Goal: Information Seeking & Learning: Find specific fact

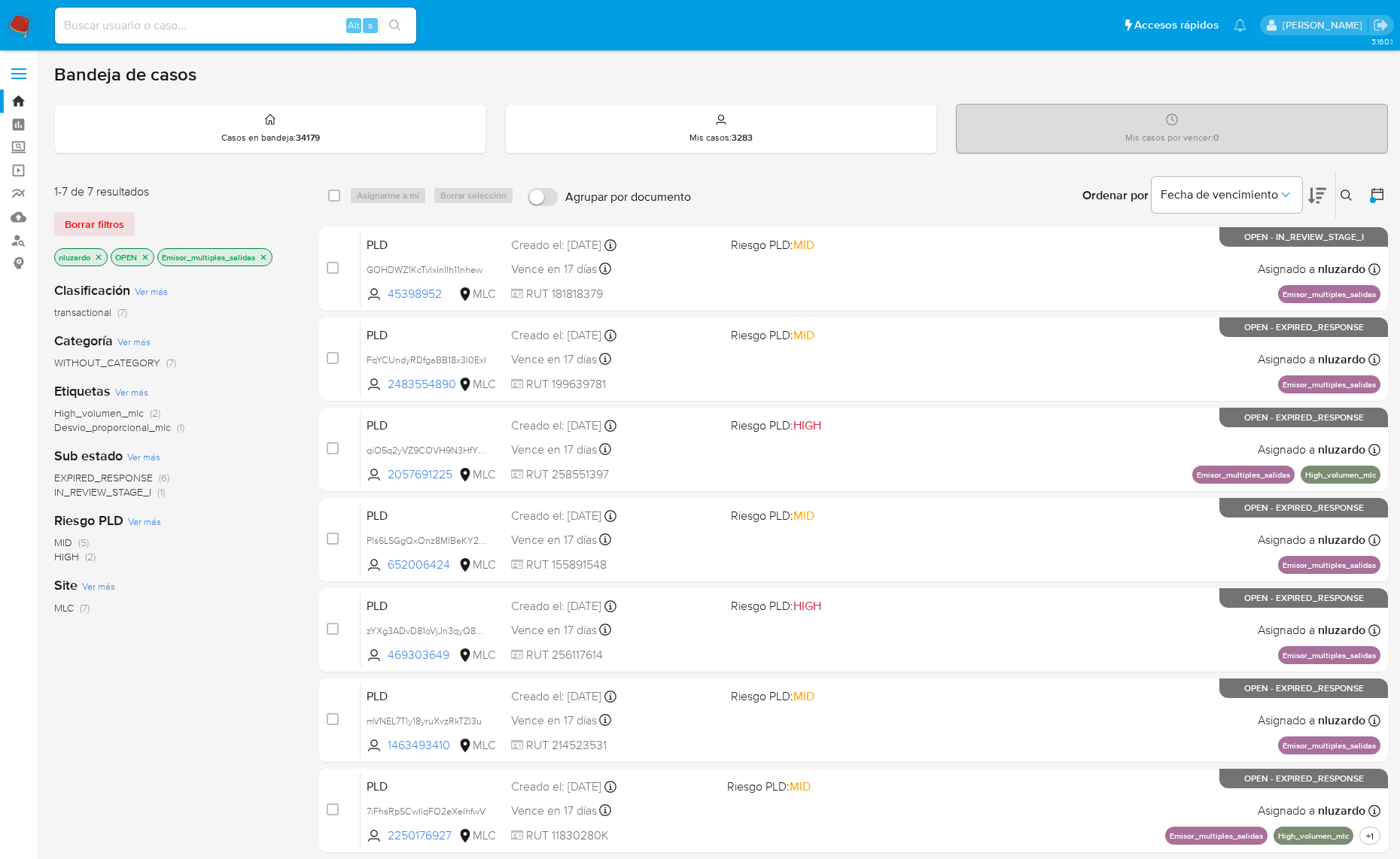
scroll to position [110, 0]
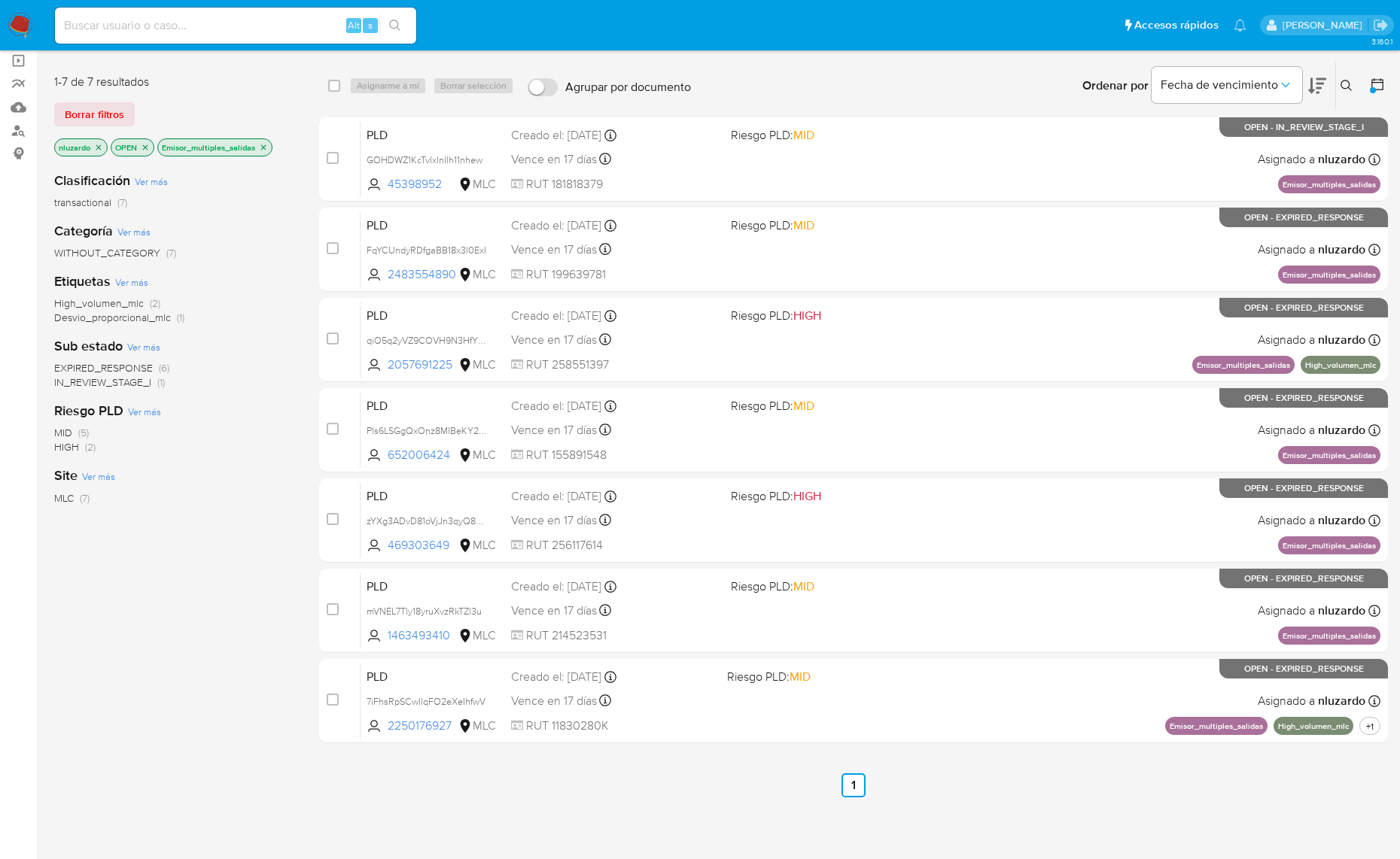
click at [1352, 85] on icon at bounding box center [1346, 85] width 12 height 12
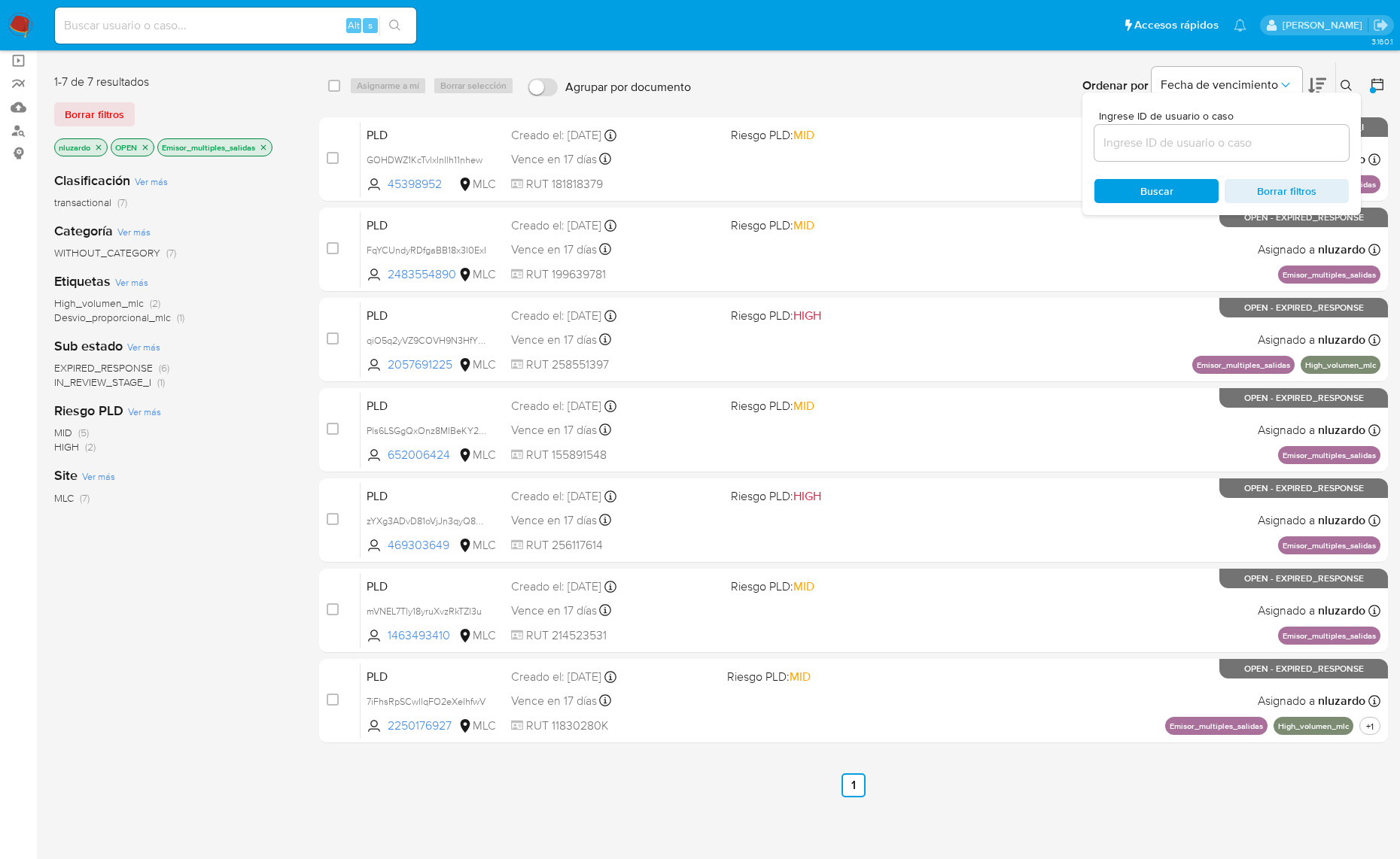
click at [1270, 134] on input at bounding box center [1221, 143] width 254 height 20
type input "276224894"
click at [1150, 179] on span "Buscar" at bounding box center [1156, 191] width 33 height 24
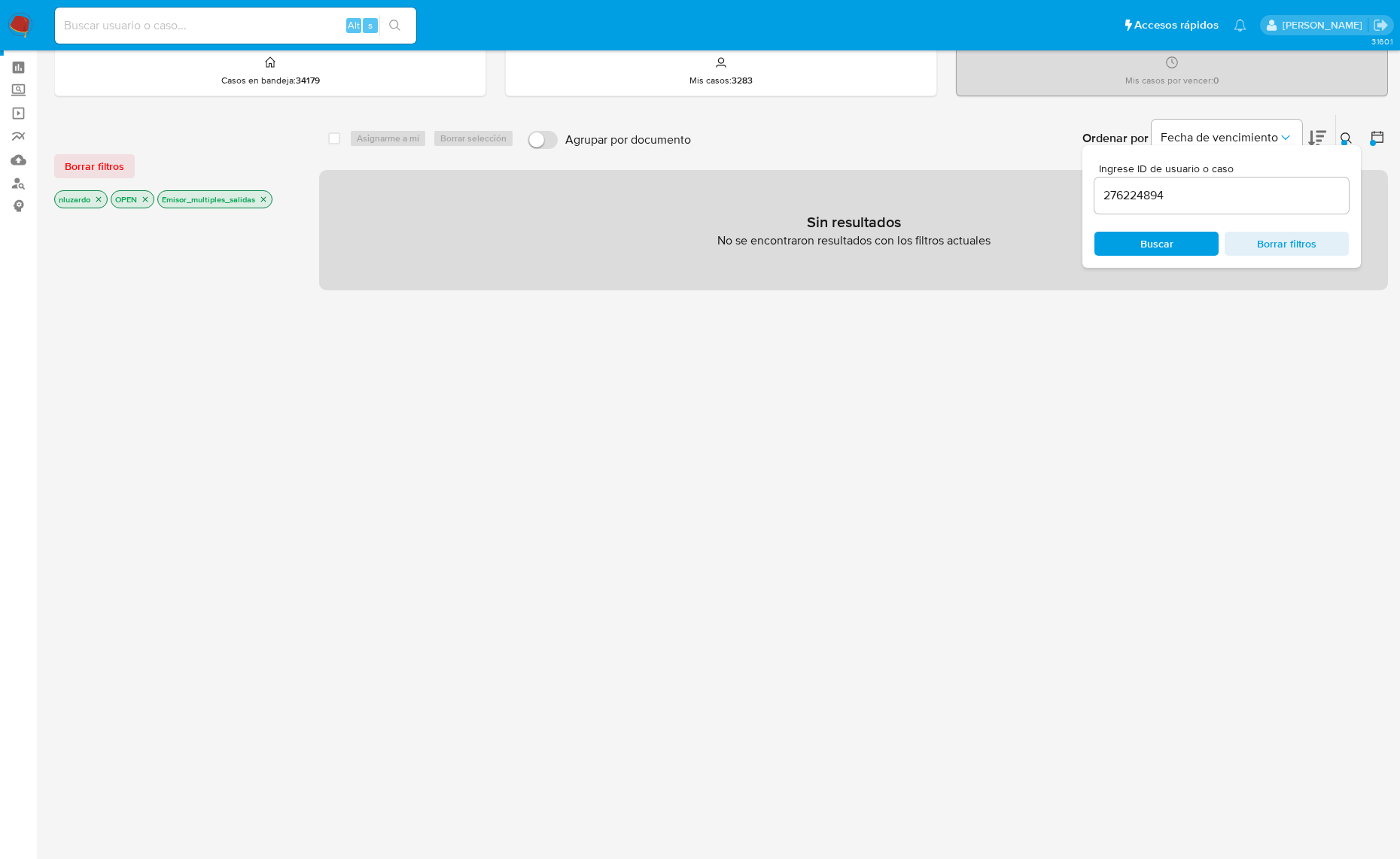
scroll to position [56, 0]
click at [1346, 84] on div "Mis casos por vencer : 0" at bounding box center [1172, 72] width 430 height 48
click at [263, 203] on icon "close-filter" at bounding box center [263, 200] width 9 height 9
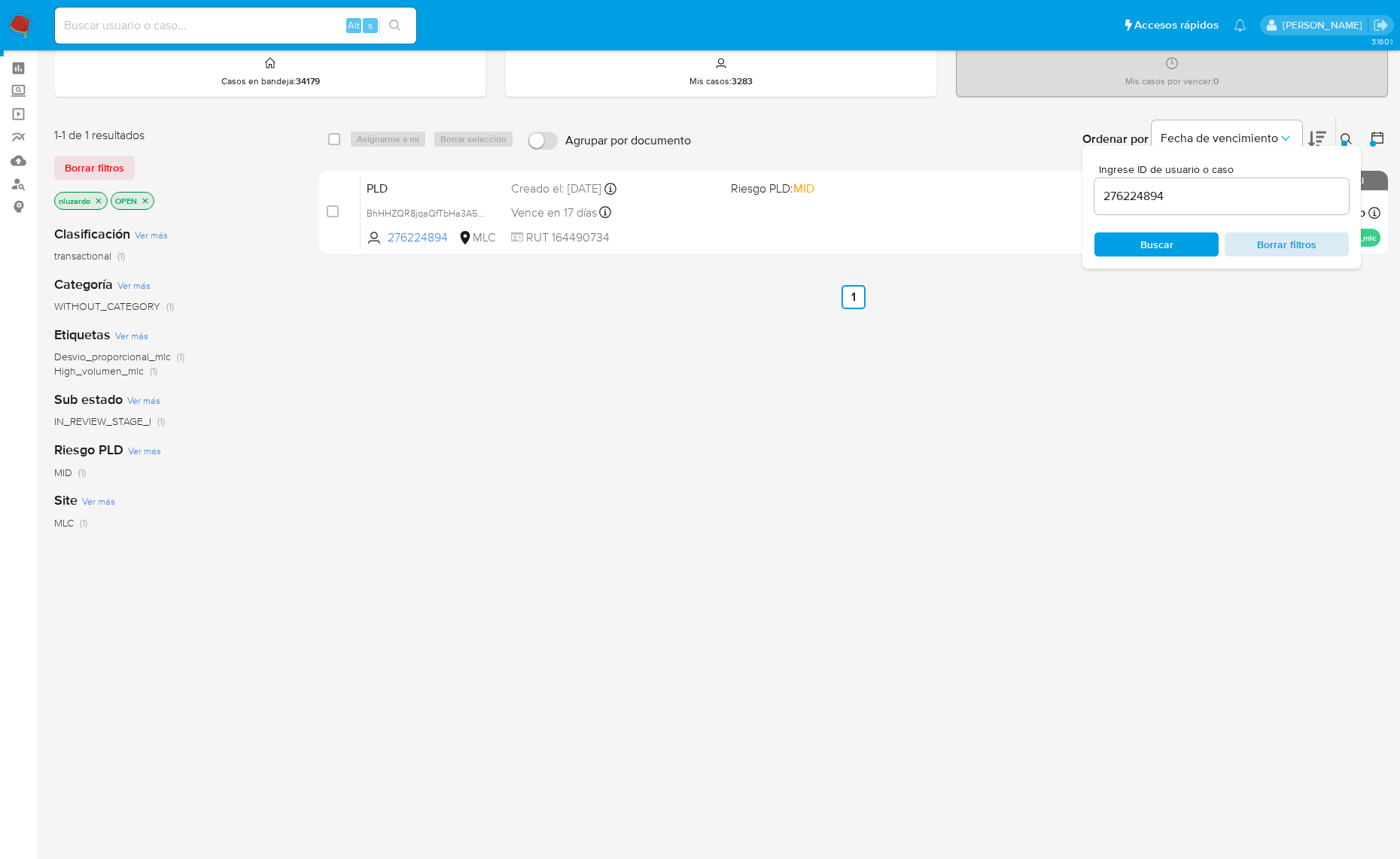
drag, startPoint x: 1156, startPoint y: 317, endPoint x: 1272, endPoint y: 233, distance: 143.2
click at [1161, 325] on div "select-all-cases-checkbox Asignarme a mí Borrar selección Agrupar por documento…" at bounding box center [853, 456] width 1068 height 681
click at [1349, 137] on icon at bounding box center [1346, 138] width 12 height 12
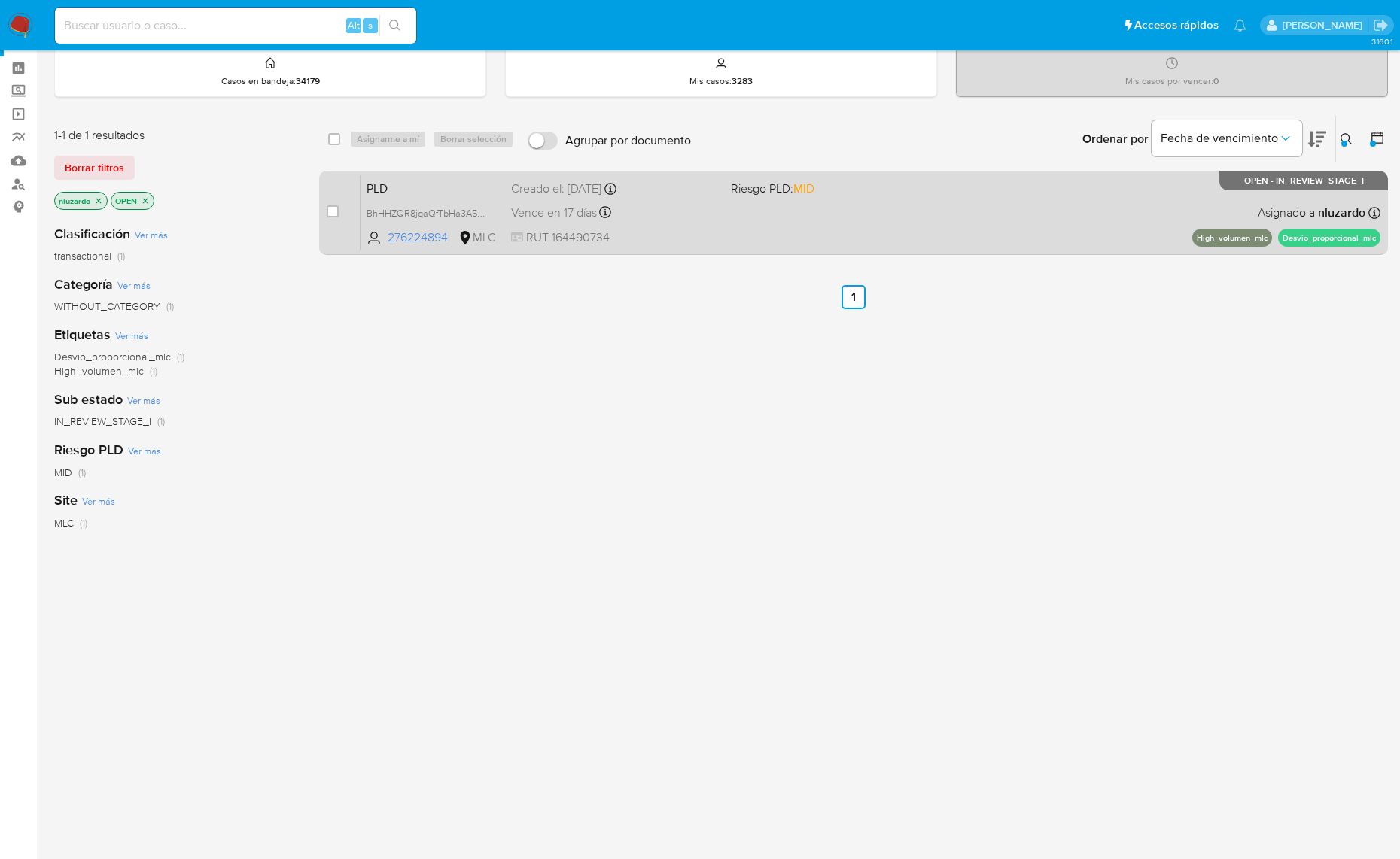
click at [854, 216] on div "PLD BhHHZQR8jqaQfTbHa3A5atqw 276224894 MLC Riesgo PLD: MID Creado el: 12/07/202…" at bounding box center [870, 212] width 1020 height 76
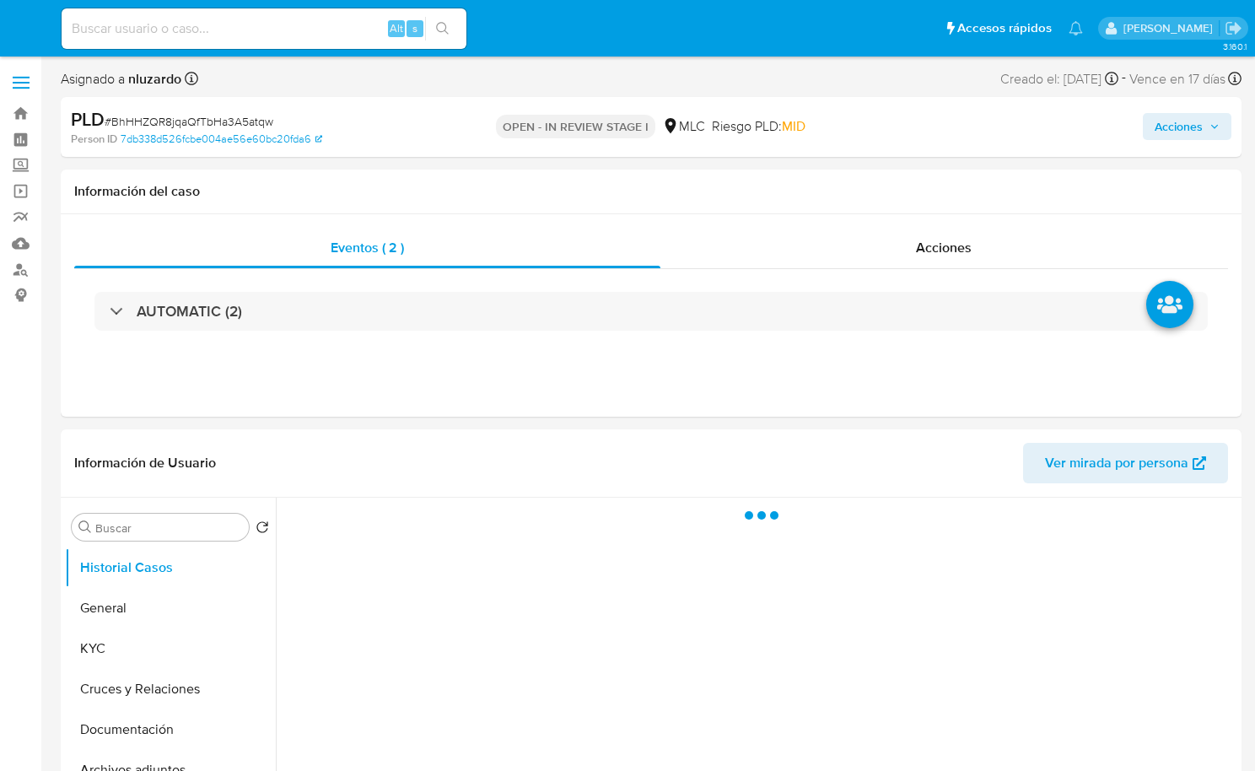
select select "10"
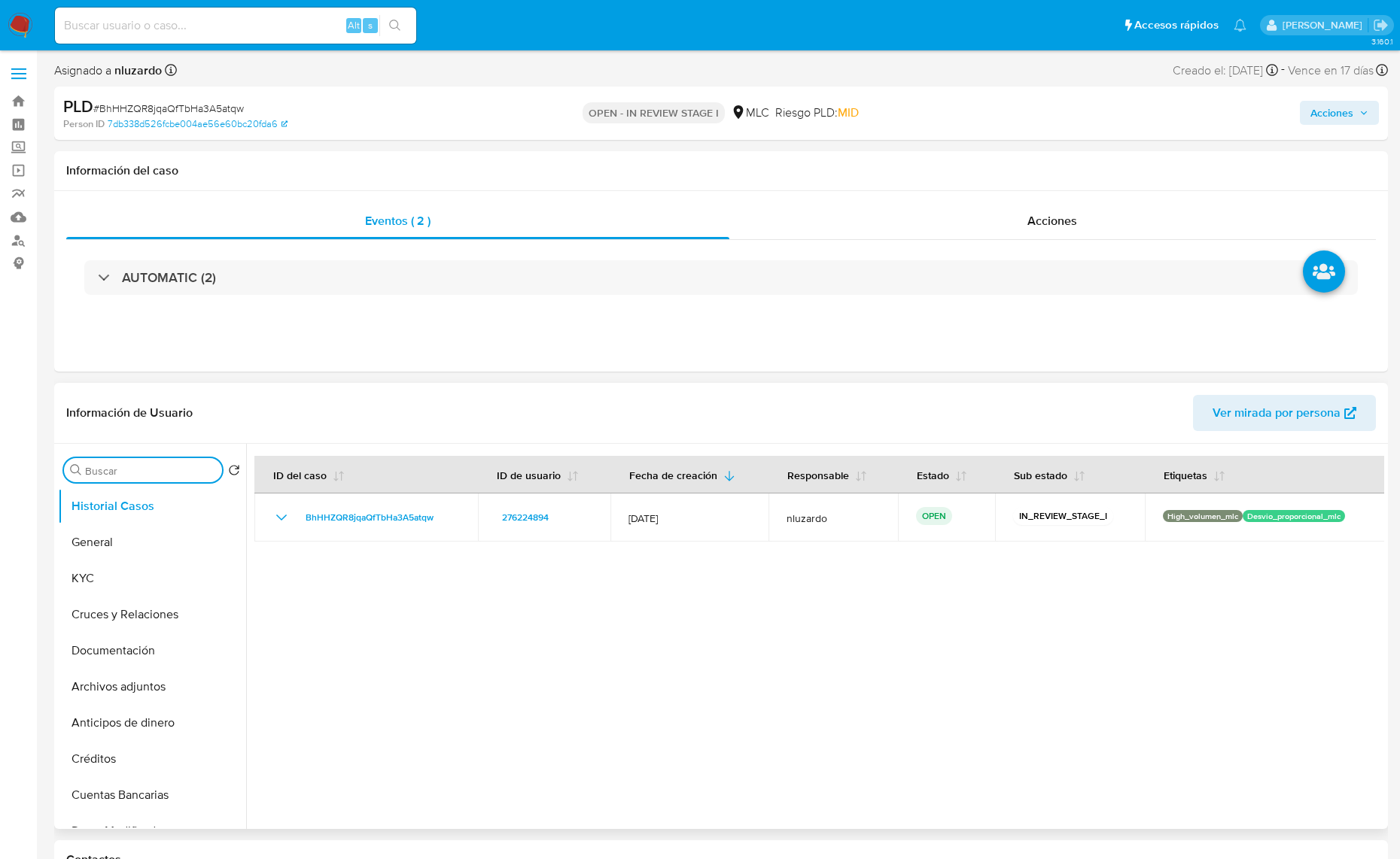
click at [167, 464] on input "Buscar" at bounding box center [150, 470] width 131 height 13
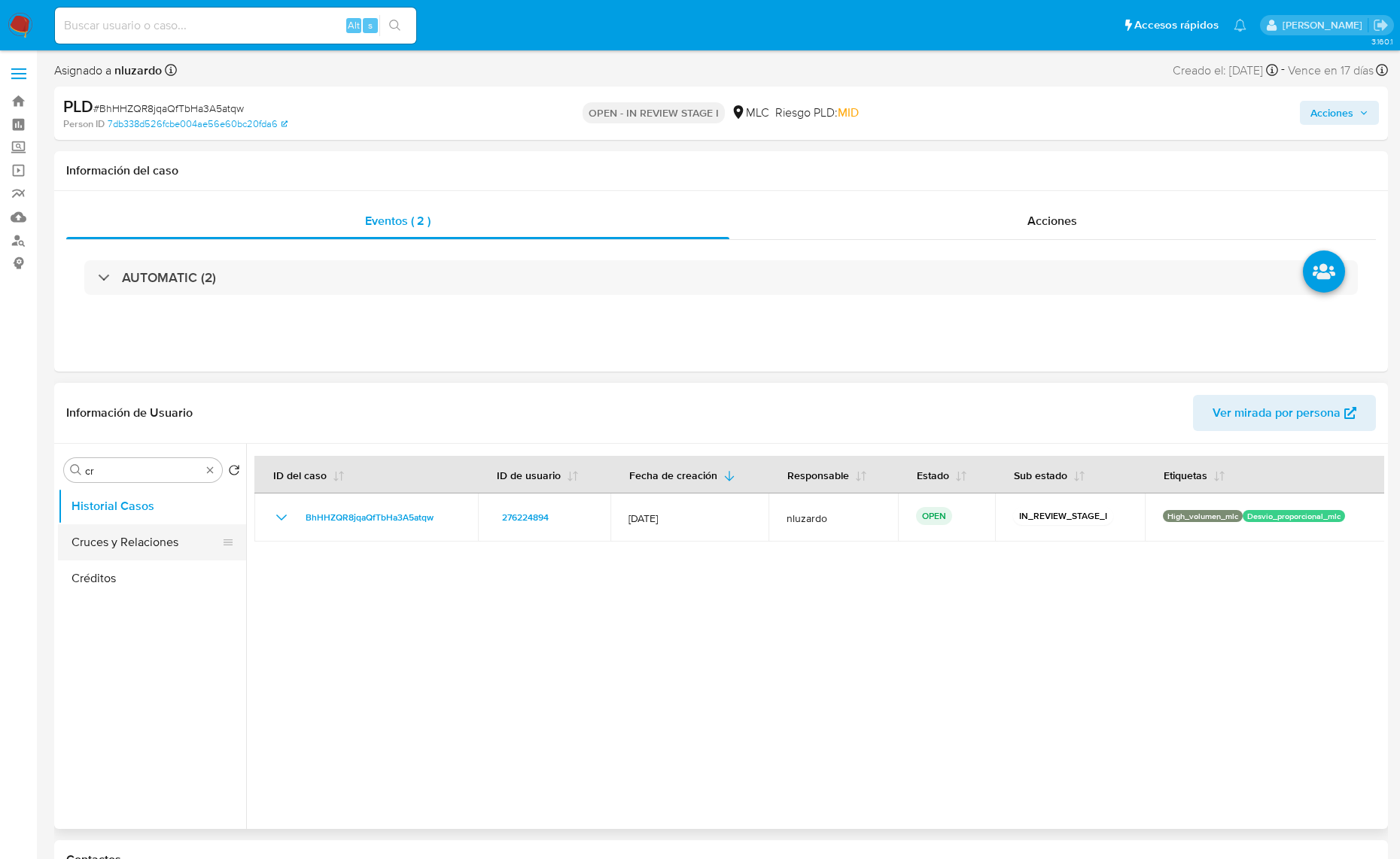
click at [108, 559] on button "Cruces y Relaciones" at bounding box center [145, 542] width 176 height 36
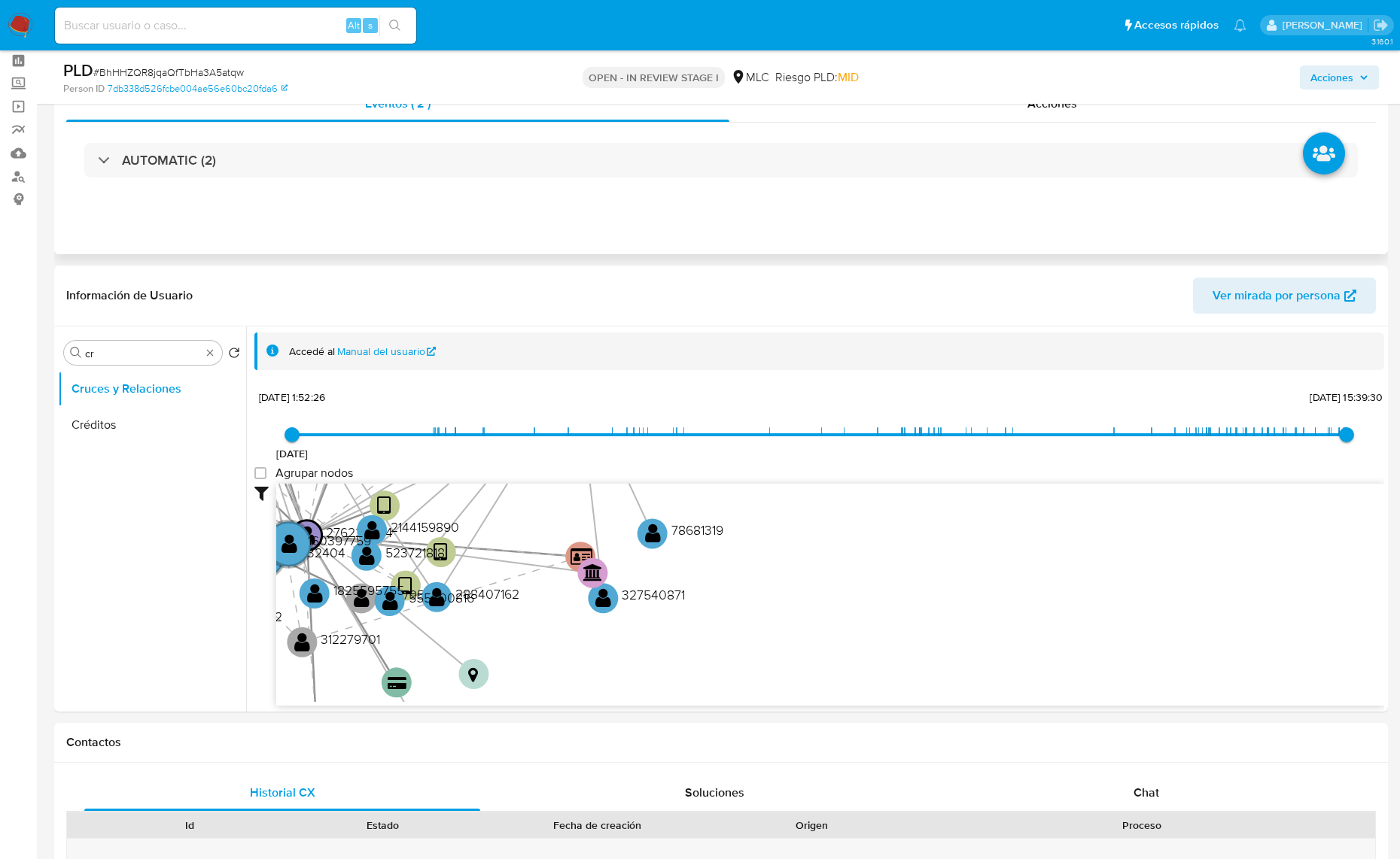
scroll to position [188, 0]
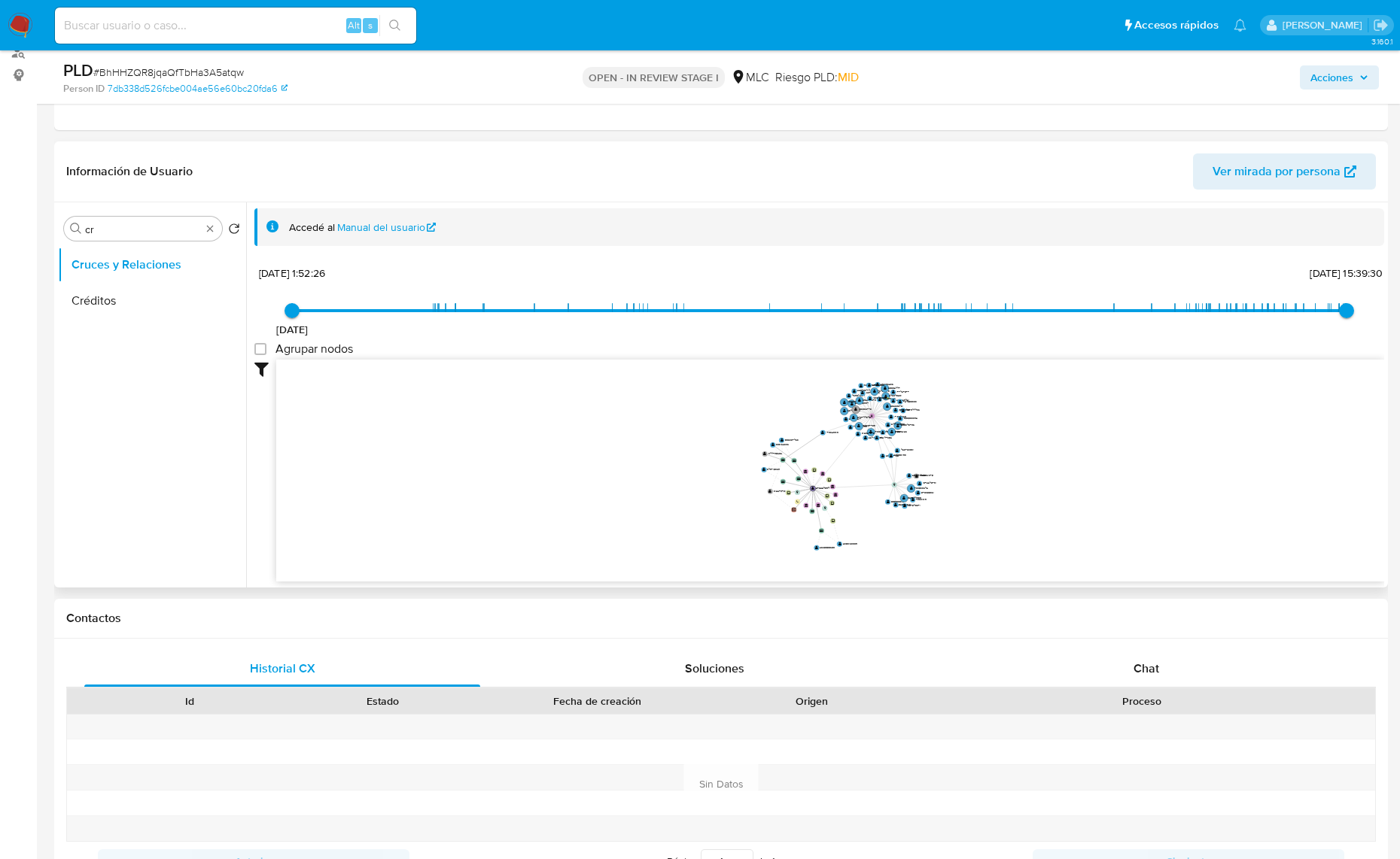
drag, startPoint x: 814, startPoint y: 477, endPoint x: 787, endPoint y: 430, distance: 54.2
click at [787, 430] on icon "device-63d1eb8708813b00182ee03a  user-276224894  276224894 device-5d9e556908a…" at bounding box center [829, 468] width 1107 height 219
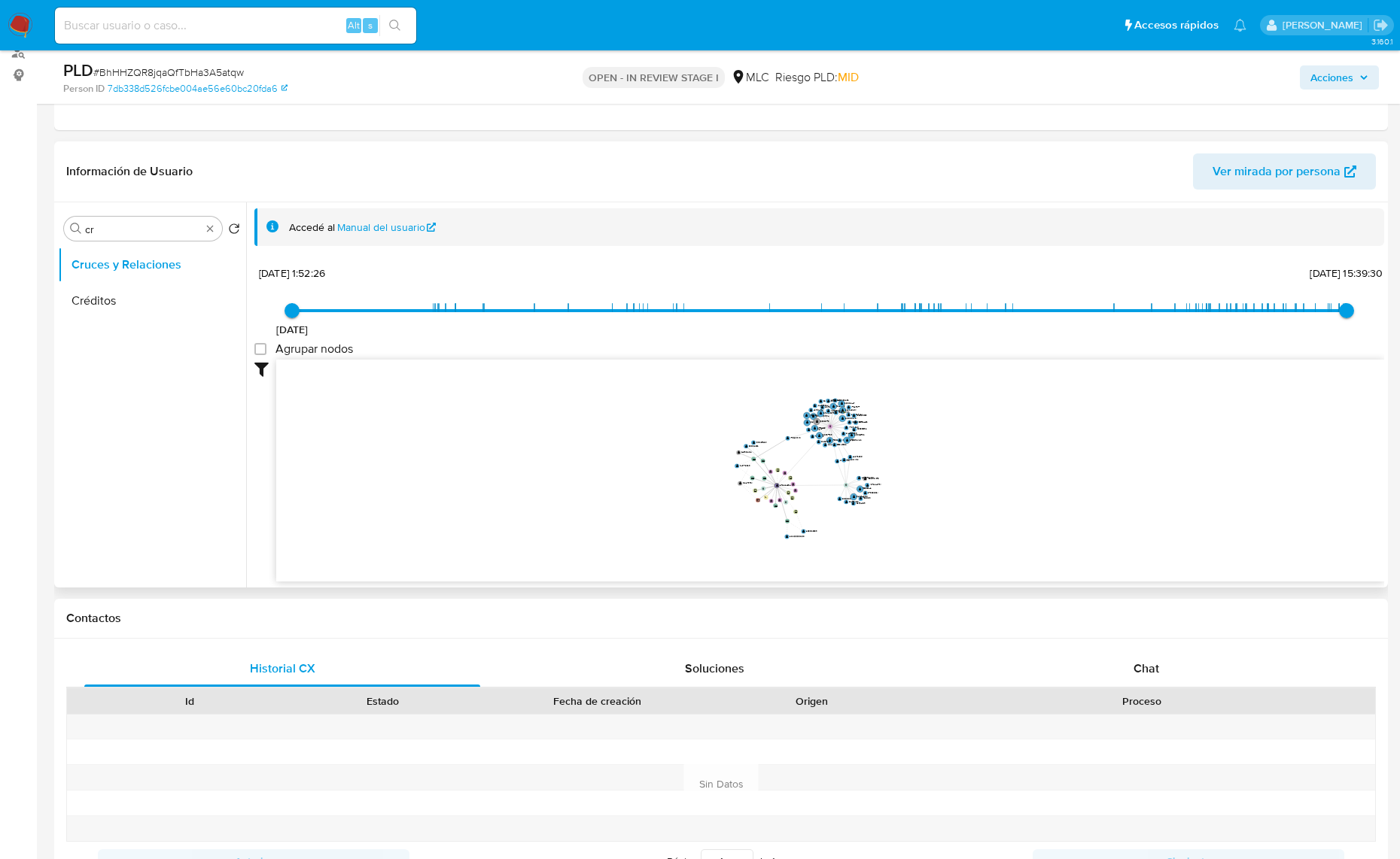
drag, startPoint x: 808, startPoint y: 463, endPoint x: 809, endPoint y: 474, distance: 11.0
click at [809, 474] on icon "device-63d1eb8708813b00182ee03a  user-276224894  276224894 device-5d9e556908a…" at bounding box center [829, 468] width 1107 height 219
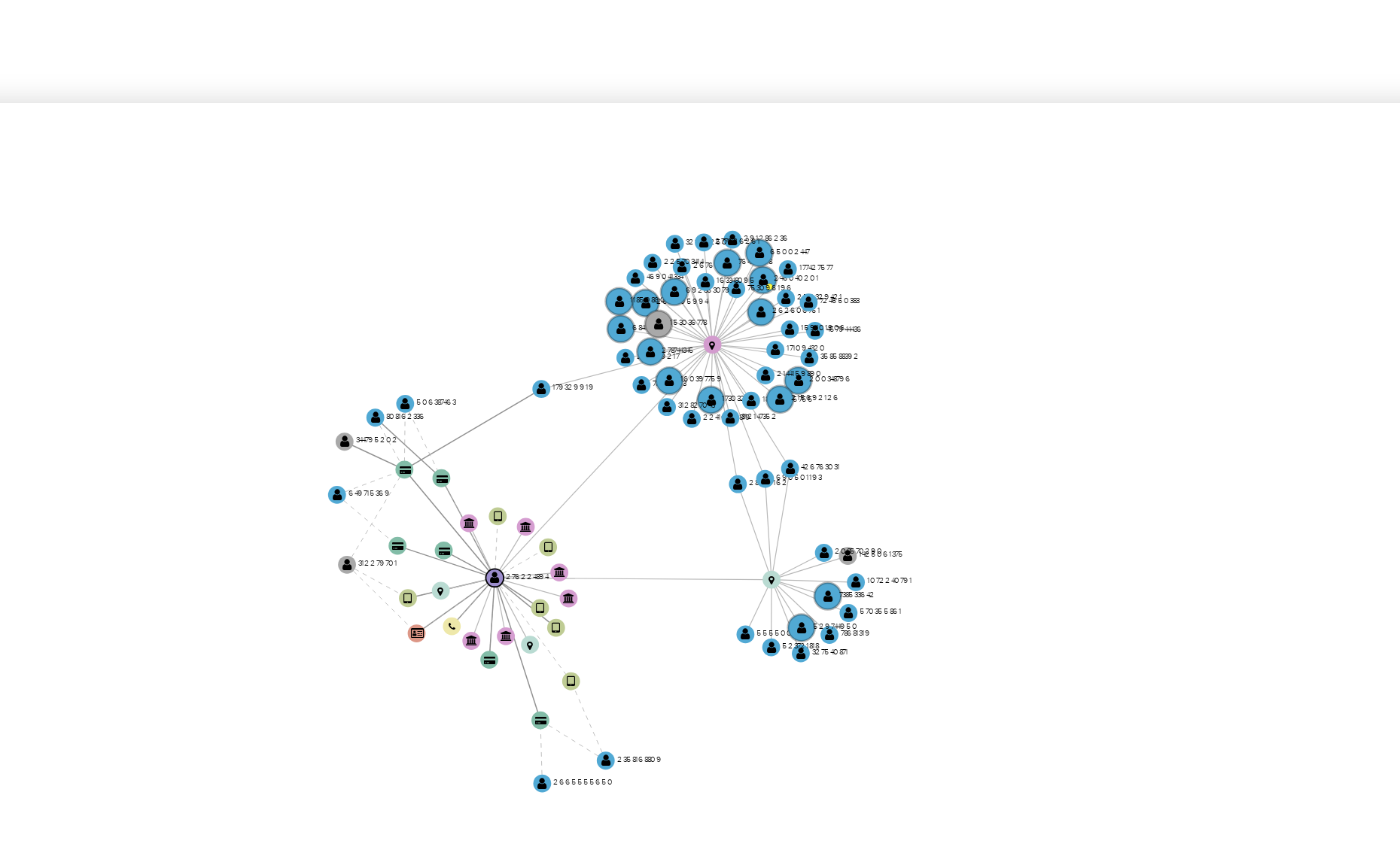
drag, startPoint x: 917, startPoint y: 467, endPoint x: 932, endPoint y: 456, distance: 18.6
click at [931, 457] on icon "device-63d1eb8708813b00182ee03a  user-276224894  276224894 device-5d9e556908a…" at bounding box center [829, 468] width 1107 height 219
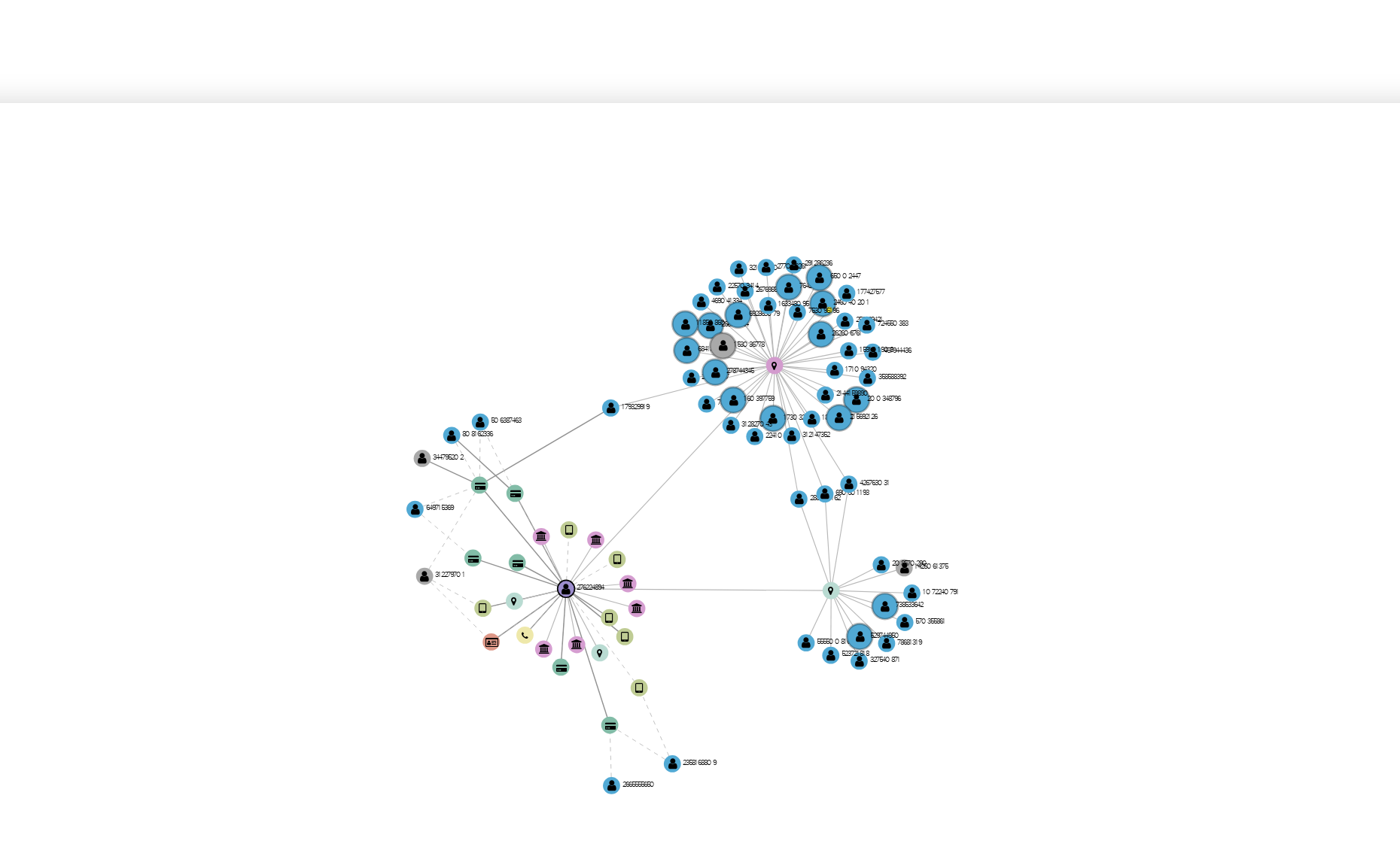
click at [924, 458] on icon "device-63d1eb8708813b00182ee03a  user-276224894  276224894 device-5d9e556908a…" at bounding box center [829, 468] width 1107 height 219
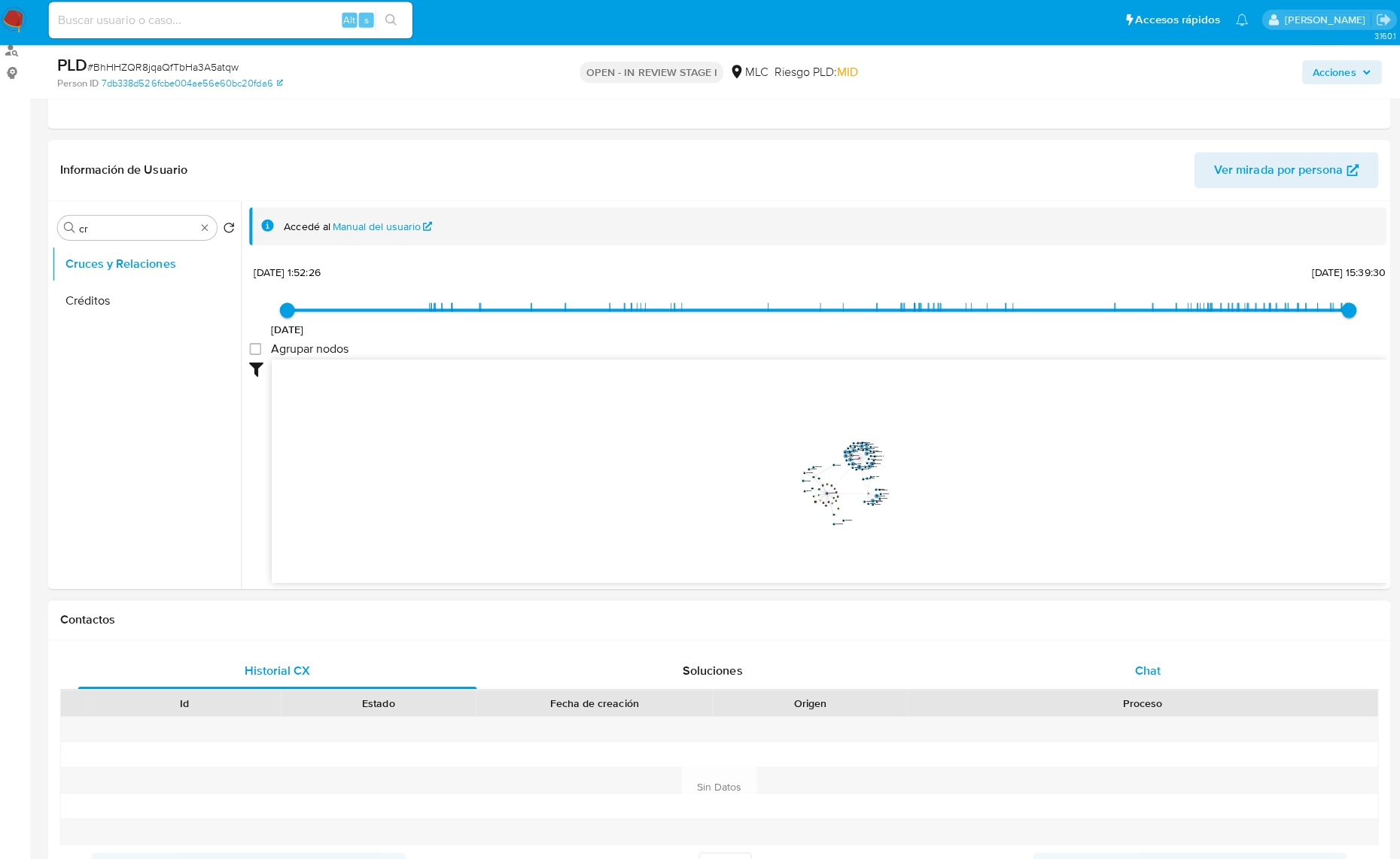
scroll to position [186, 0]
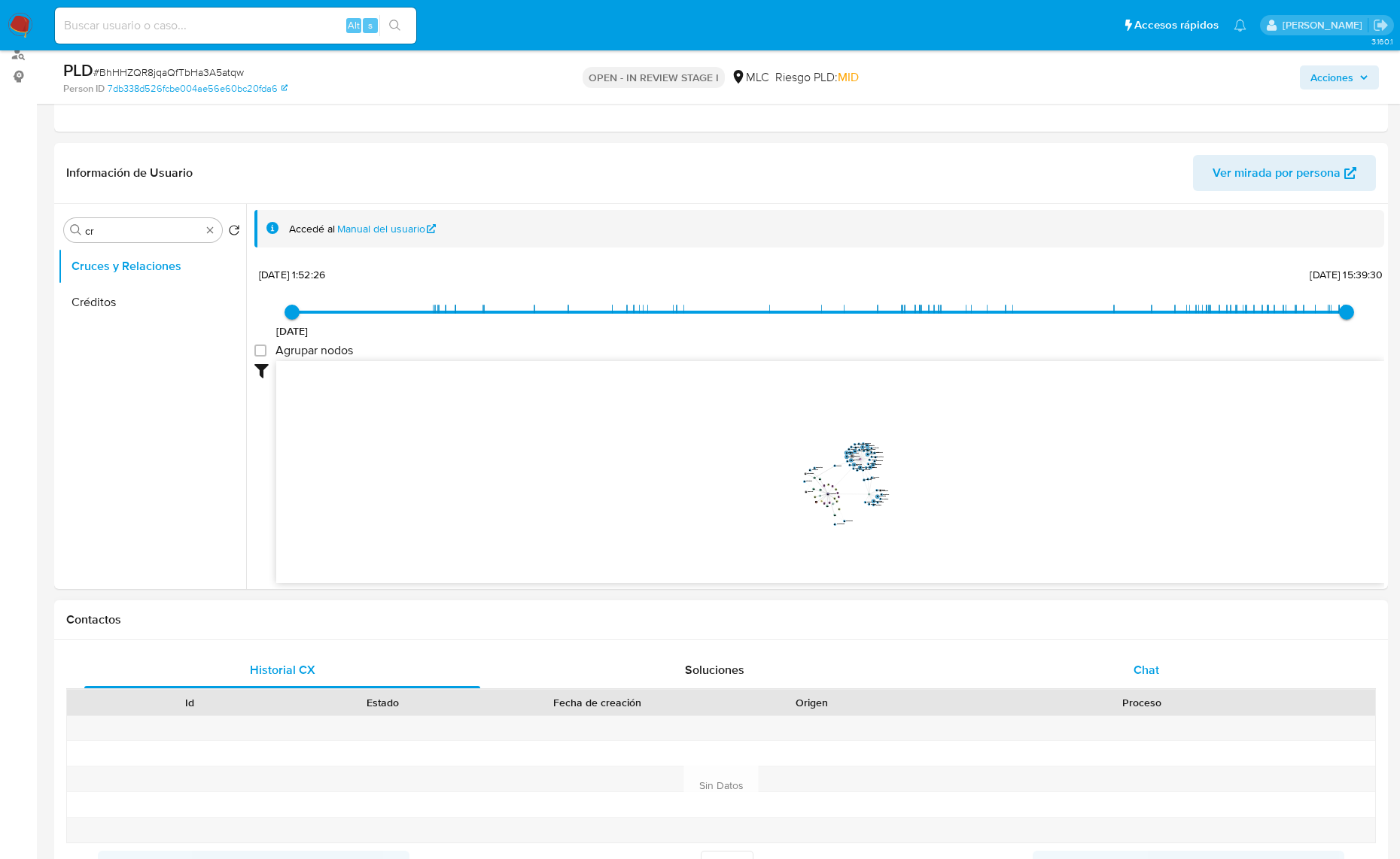
click at [1119, 657] on div "Chat" at bounding box center [1147, 670] width 396 height 36
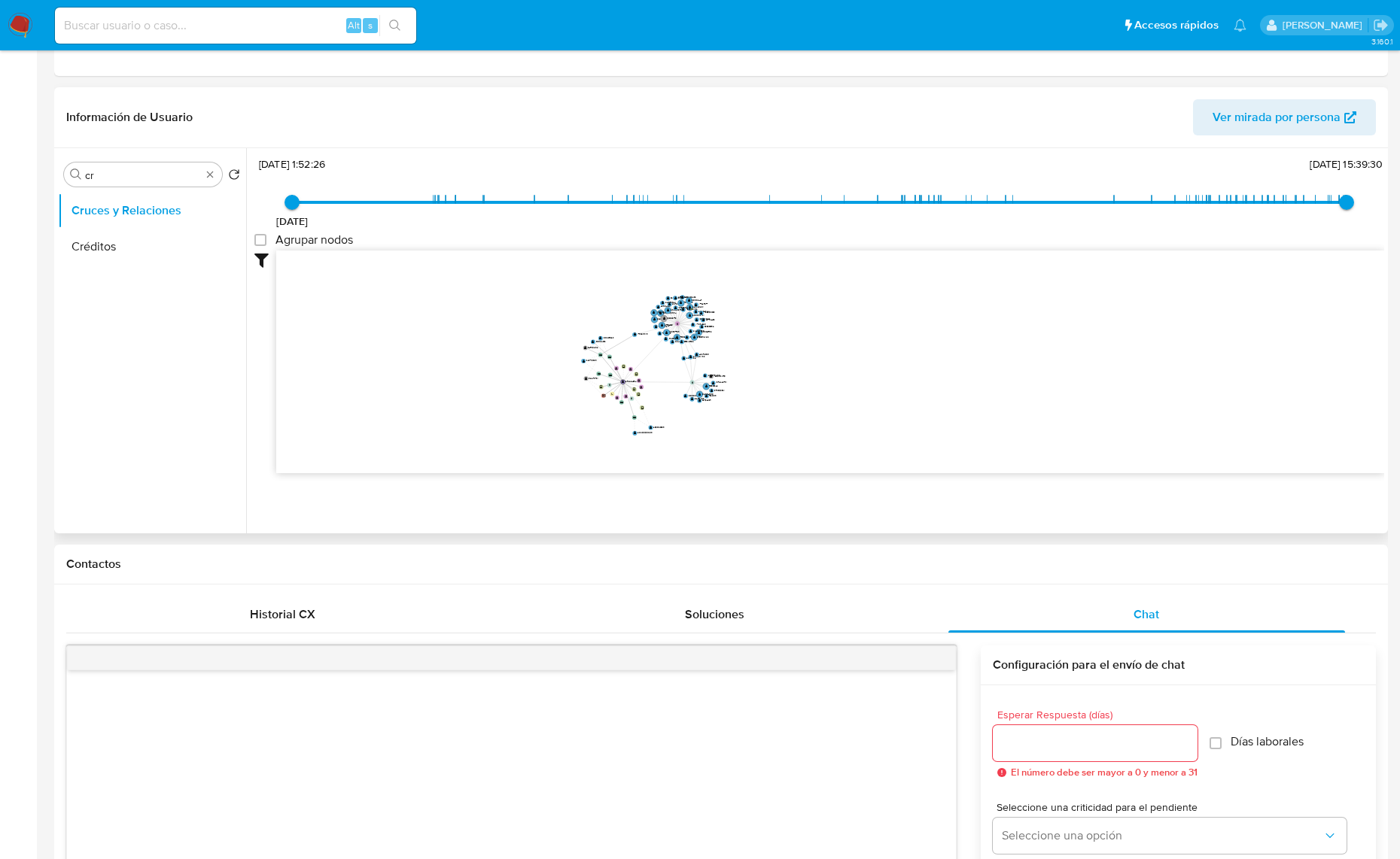
scroll to position [0, 0]
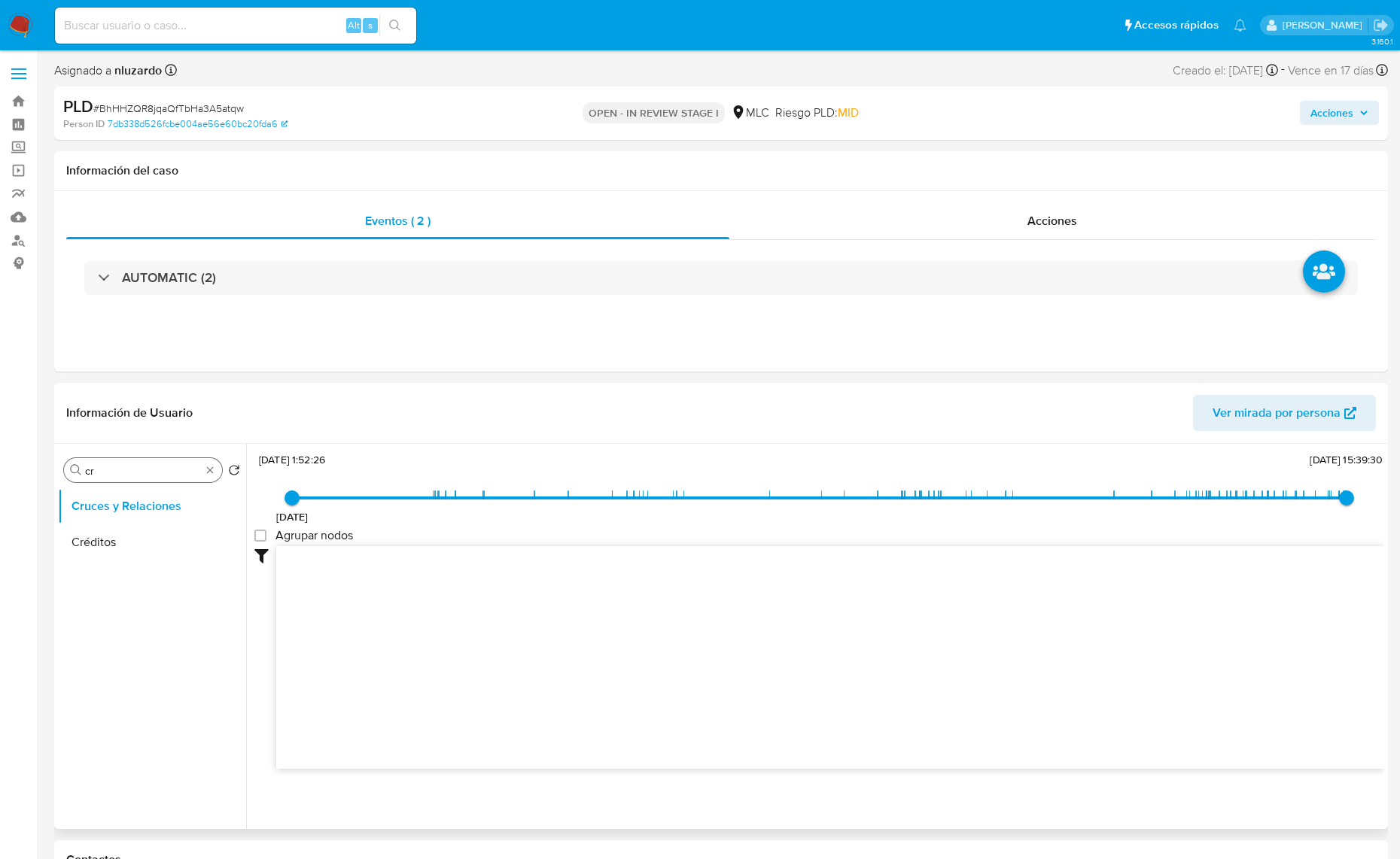
click at [93, 467] on input "cr" at bounding box center [143, 470] width 116 height 13
click at [87, 470] on input "cr" at bounding box center [143, 470] width 116 height 13
click at [111, 461] on div "Buscar DIC" at bounding box center [143, 470] width 158 height 24
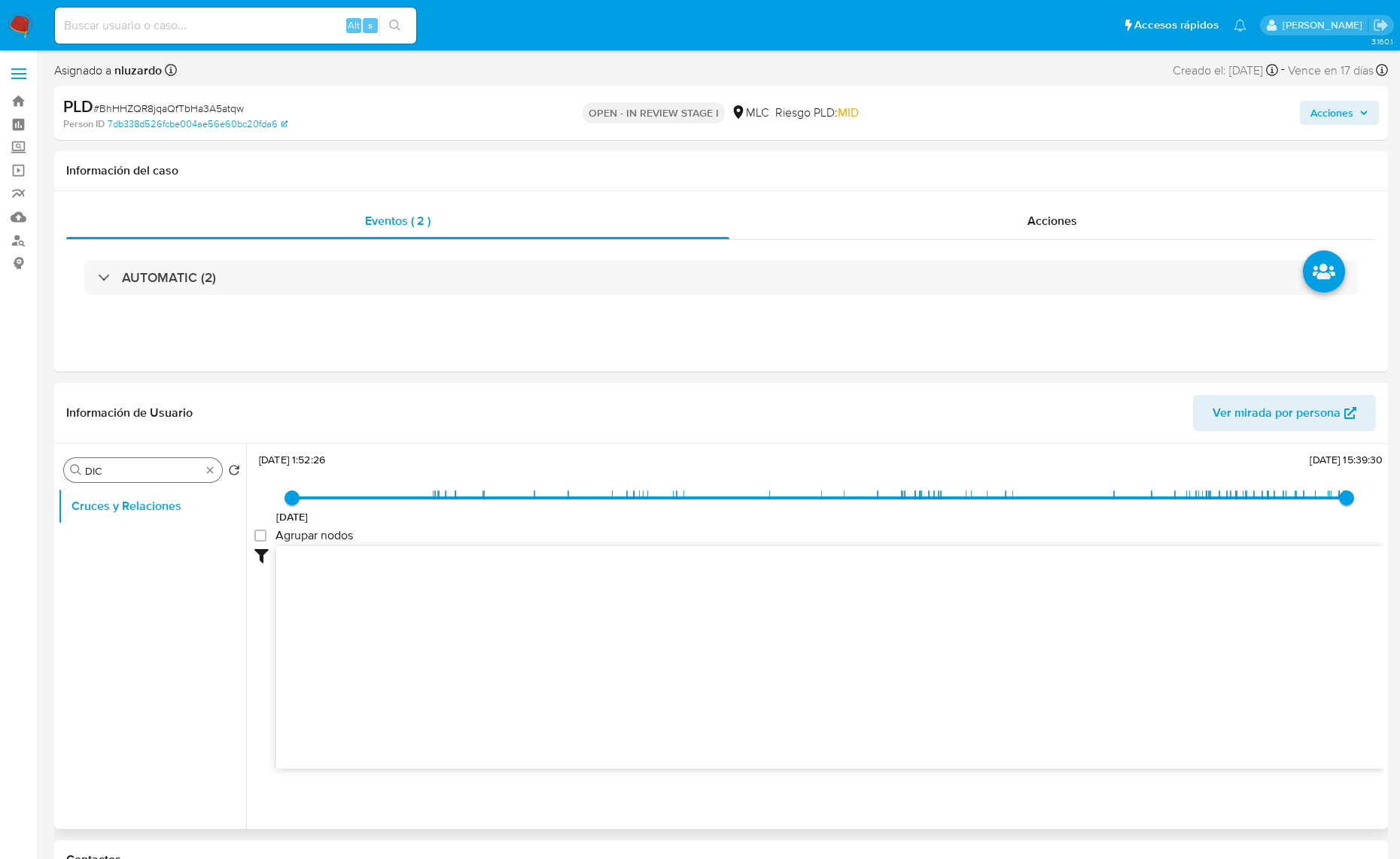
click at [111, 461] on div "Buscar DIC" at bounding box center [143, 470] width 158 height 24
click at [108, 477] on input "DIC" at bounding box center [143, 470] width 116 height 13
type input "doc"
click at [112, 546] on button "Documentación" at bounding box center [145, 542] width 176 height 36
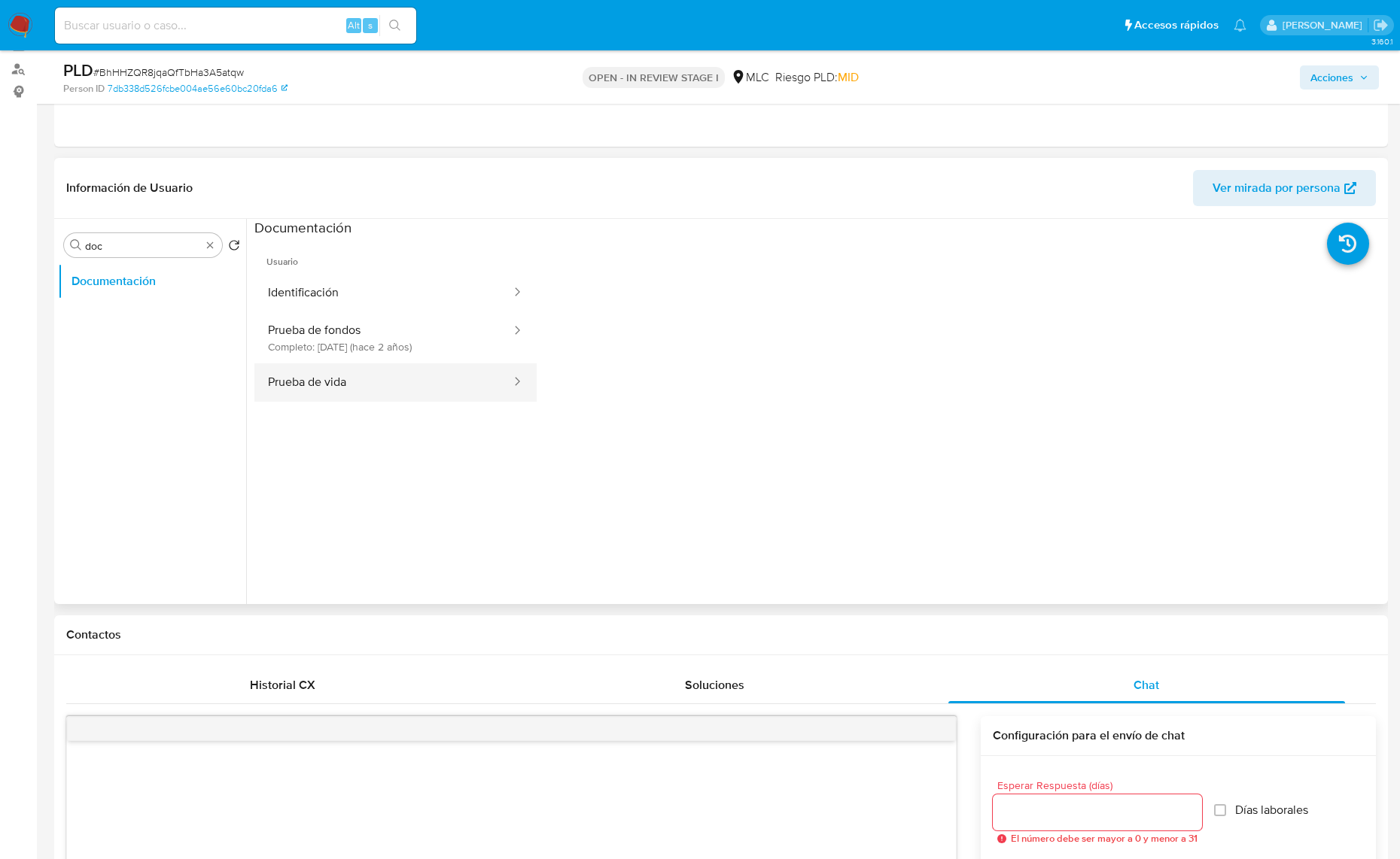
scroll to position [188, 0]
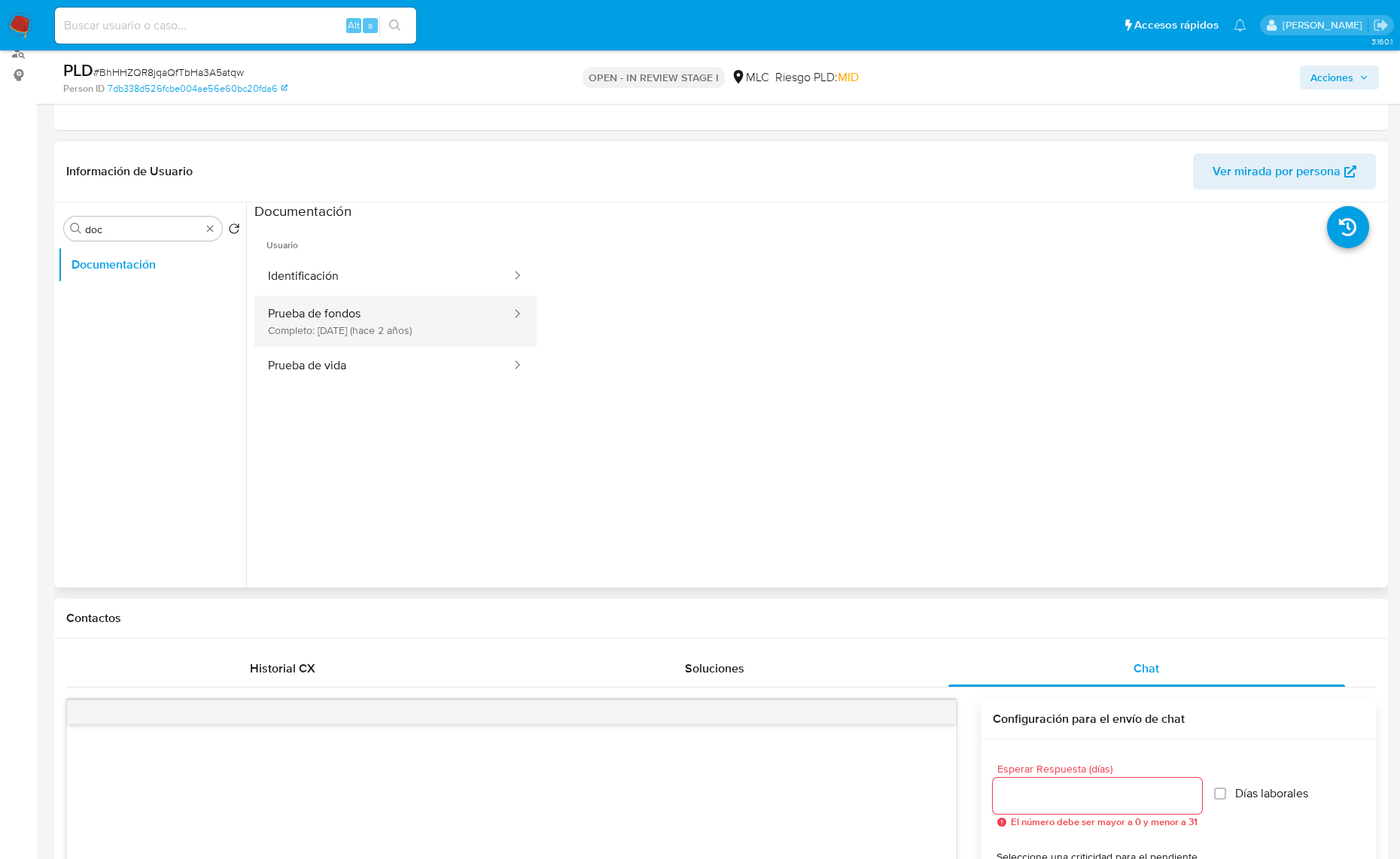
click at [449, 336] on button "Prueba de fondos Completo: [DATE] (hace 2 años)" at bounding box center [383, 320] width 258 height 51
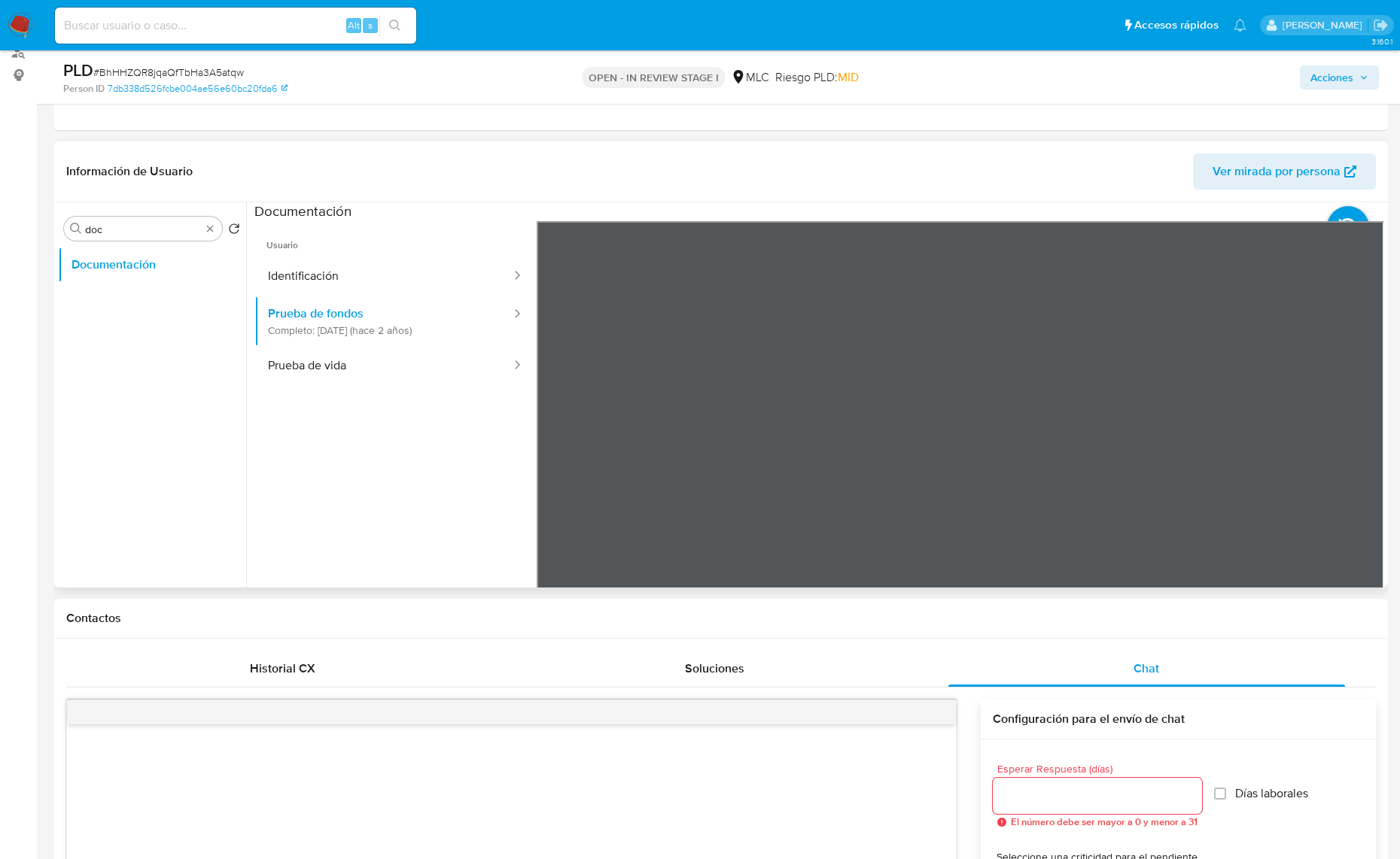
click at [784, 166] on div "Información de Usuario Ver mirada por persona Buscar doc Volver al orden por de…" at bounding box center [721, 365] width 1333 height 446
click at [806, 167] on div "Información de Usuario Ver mirada por persona Buscar doc Volver al orden por de…" at bounding box center [721, 365] width 1333 height 446
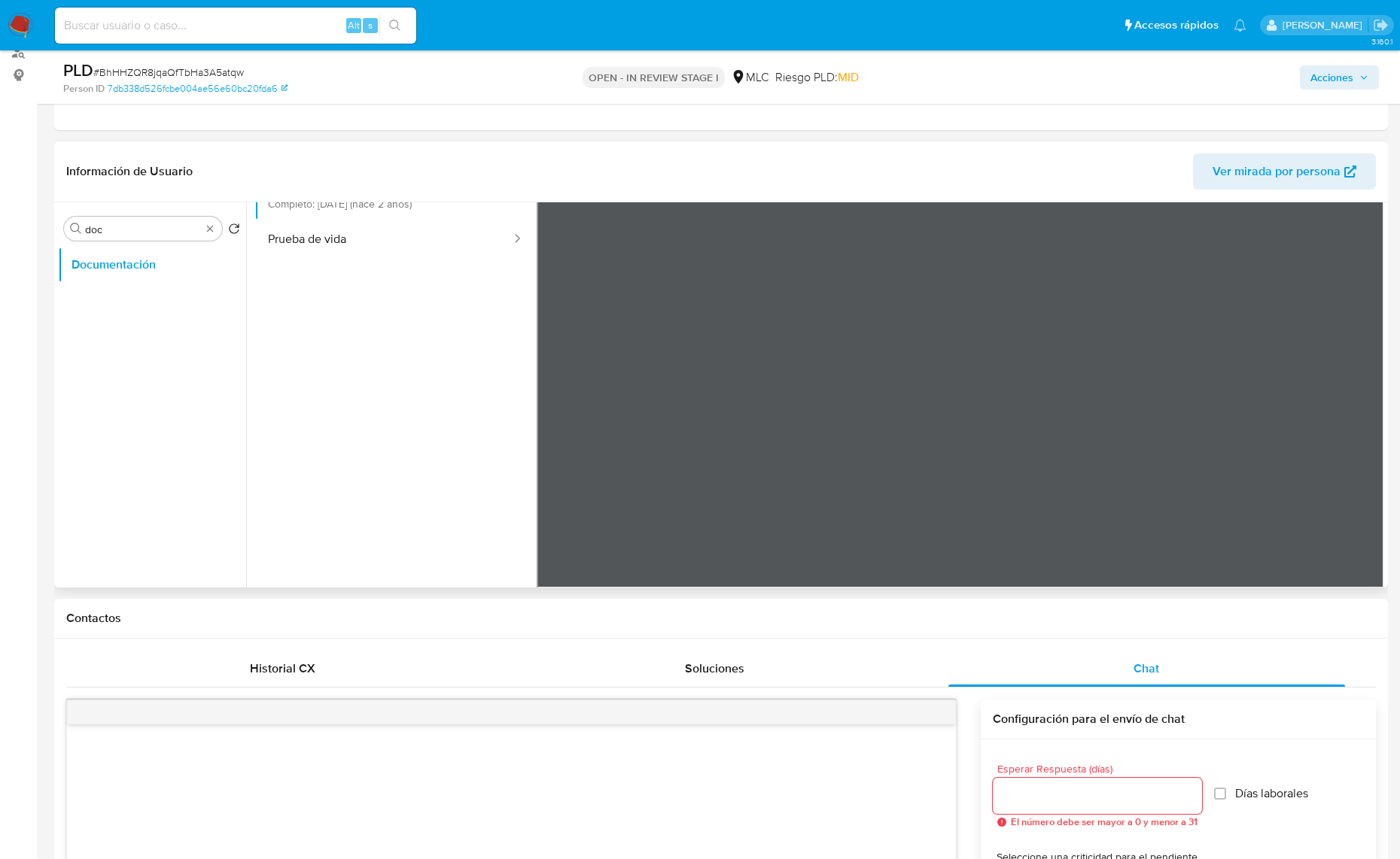
scroll to position [0, 0]
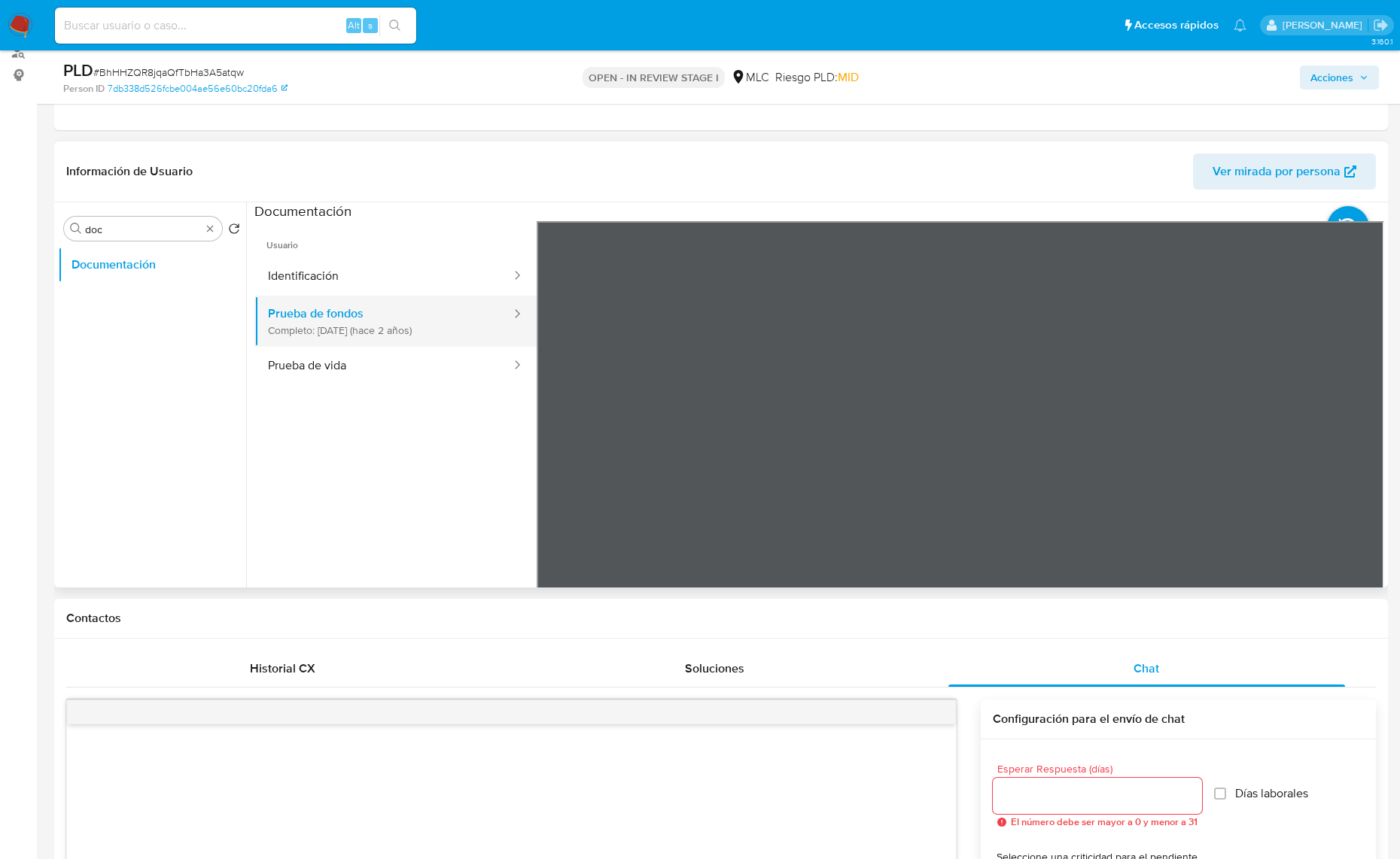
click at [329, 344] on button "Prueba de fondos Completo: [DATE] (hace 2 años)" at bounding box center [383, 320] width 258 height 51
click at [332, 291] on button "Identificación" at bounding box center [383, 276] width 258 height 38
click at [1119, 468] on icon at bounding box center [1365, 466] width 30 height 30
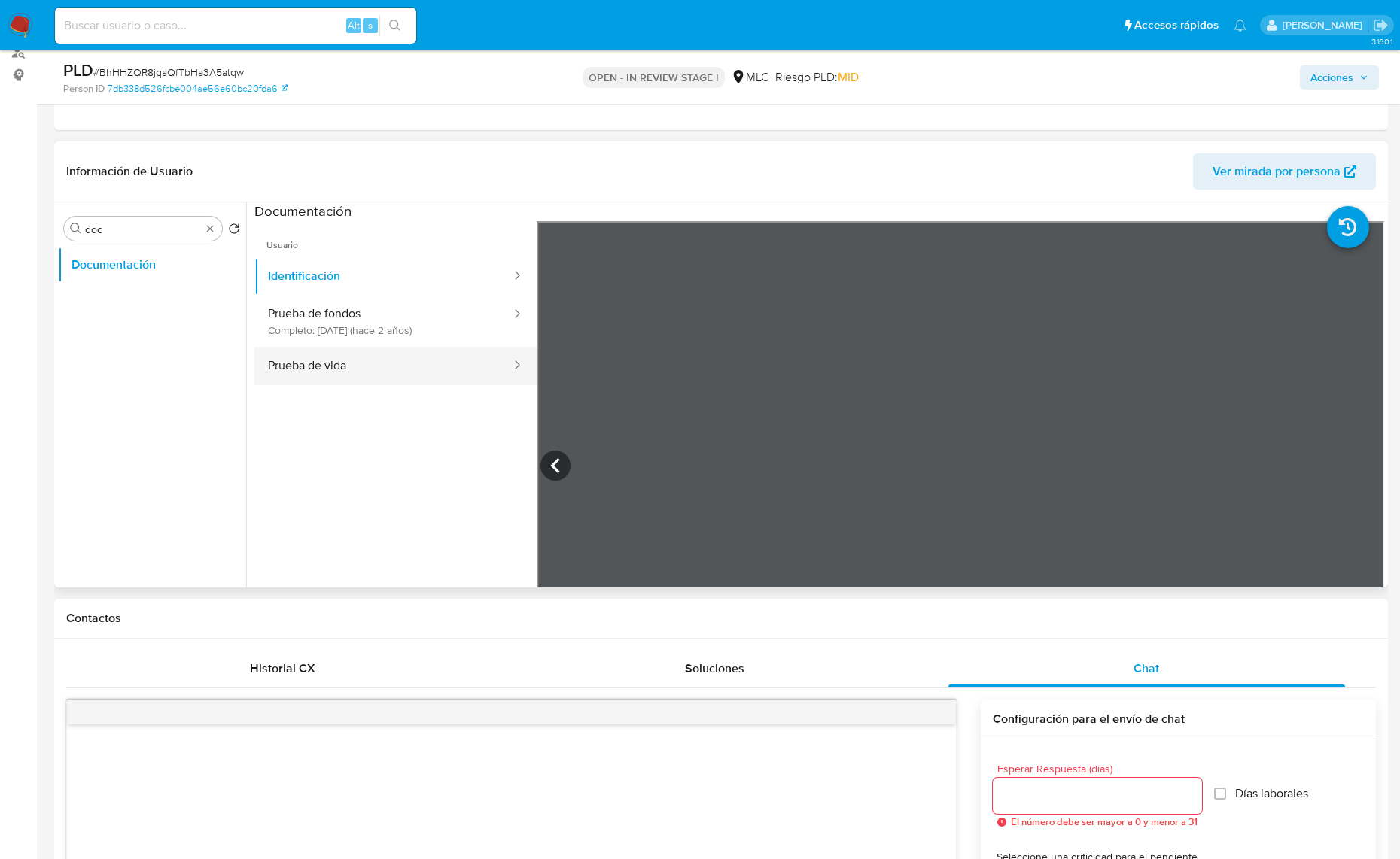
click at [300, 380] on button "Prueba de vida" at bounding box center [383, 366] width 258 height 38
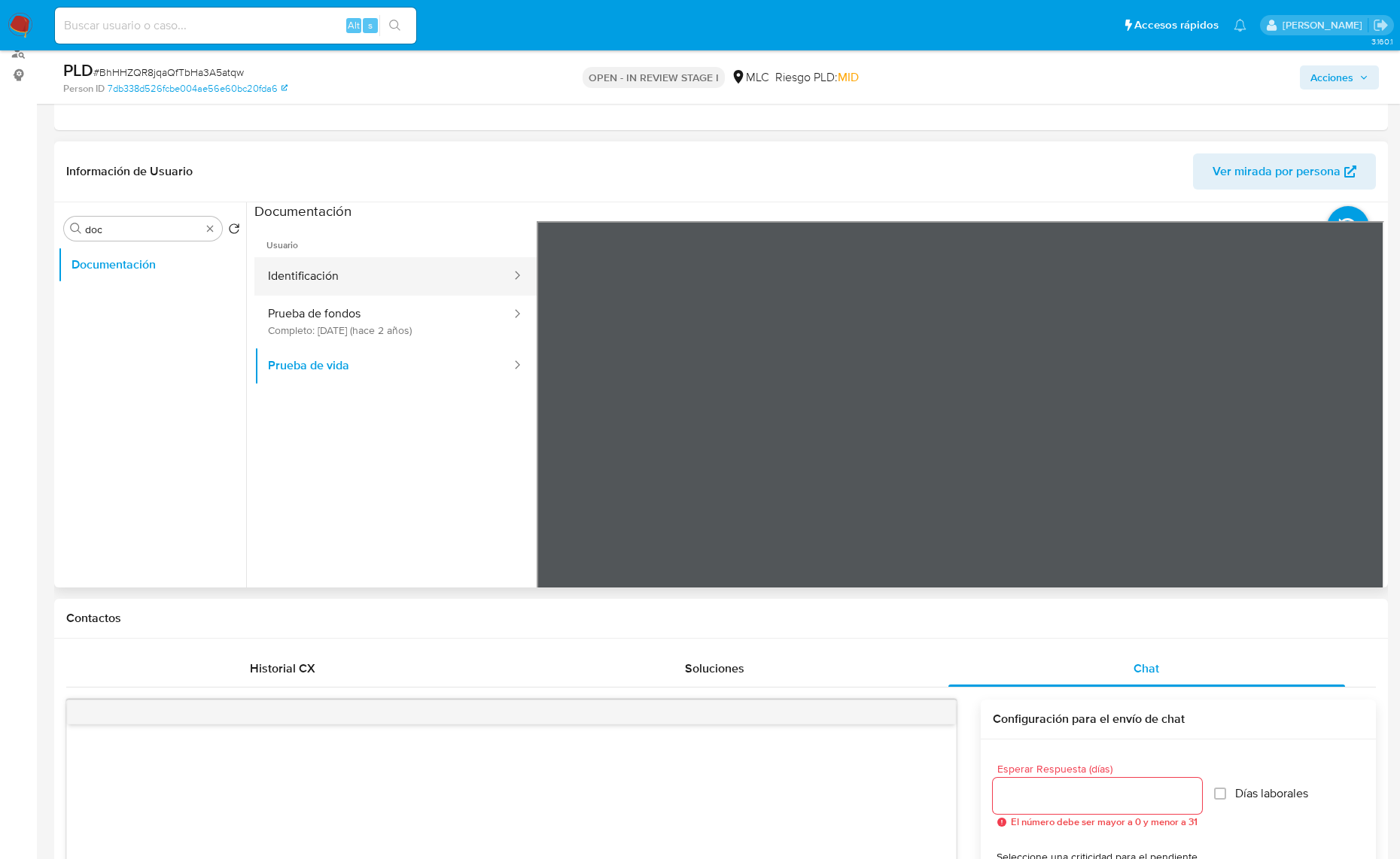
click at [316, 273] on button "Identificación" at bounding box center [383, 276] width 258 height 38
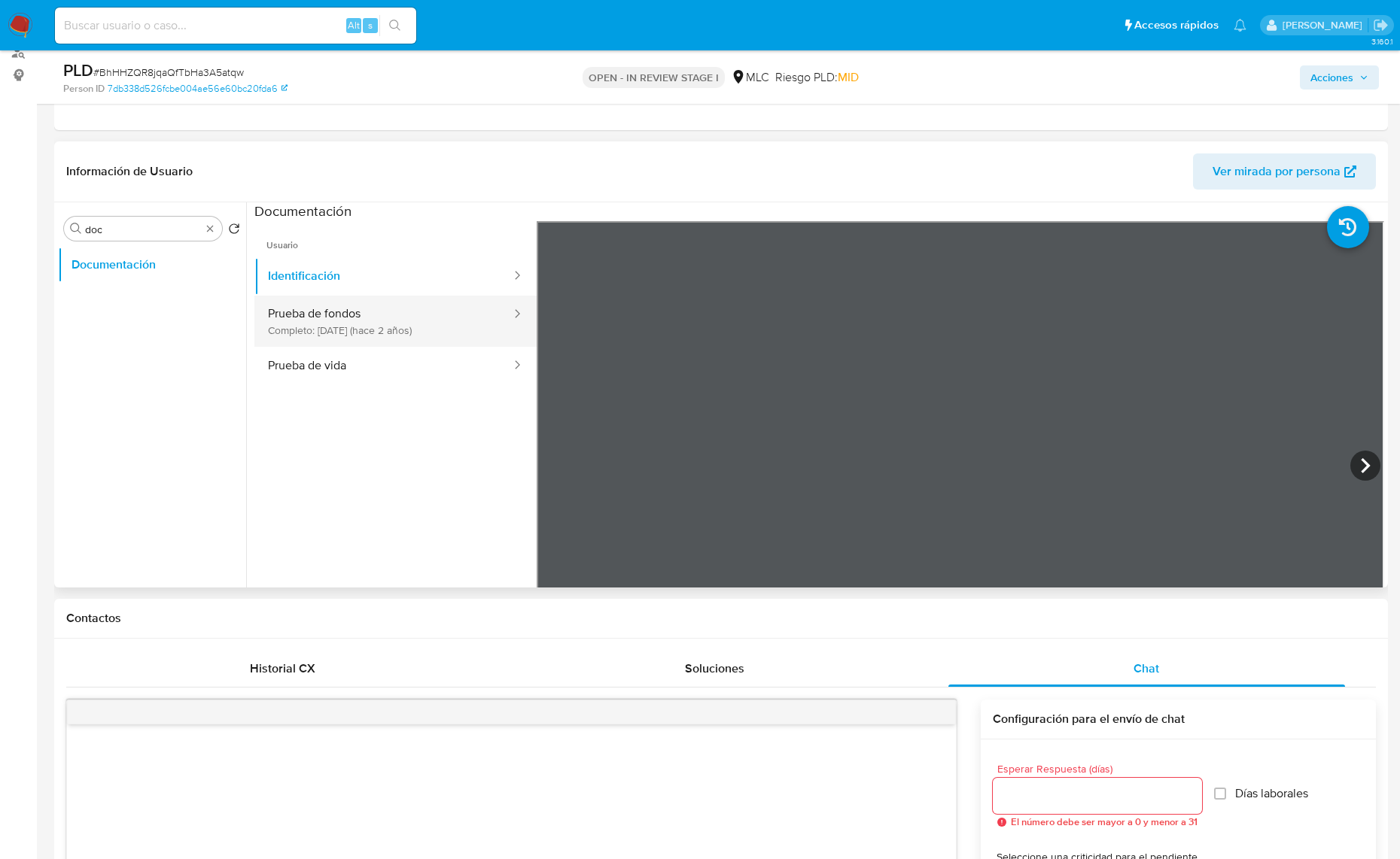
click at [367, 333] on button "Prueba de fondos Completo: [DATE] (hace 2 años)" at bounding box center [383, 320] width 258 height 51
click at [254, 295] on button "Prueba de fondos Completo: [DATE] (hace 2 años)" at bounding box center [383, 320] width 258 height 51
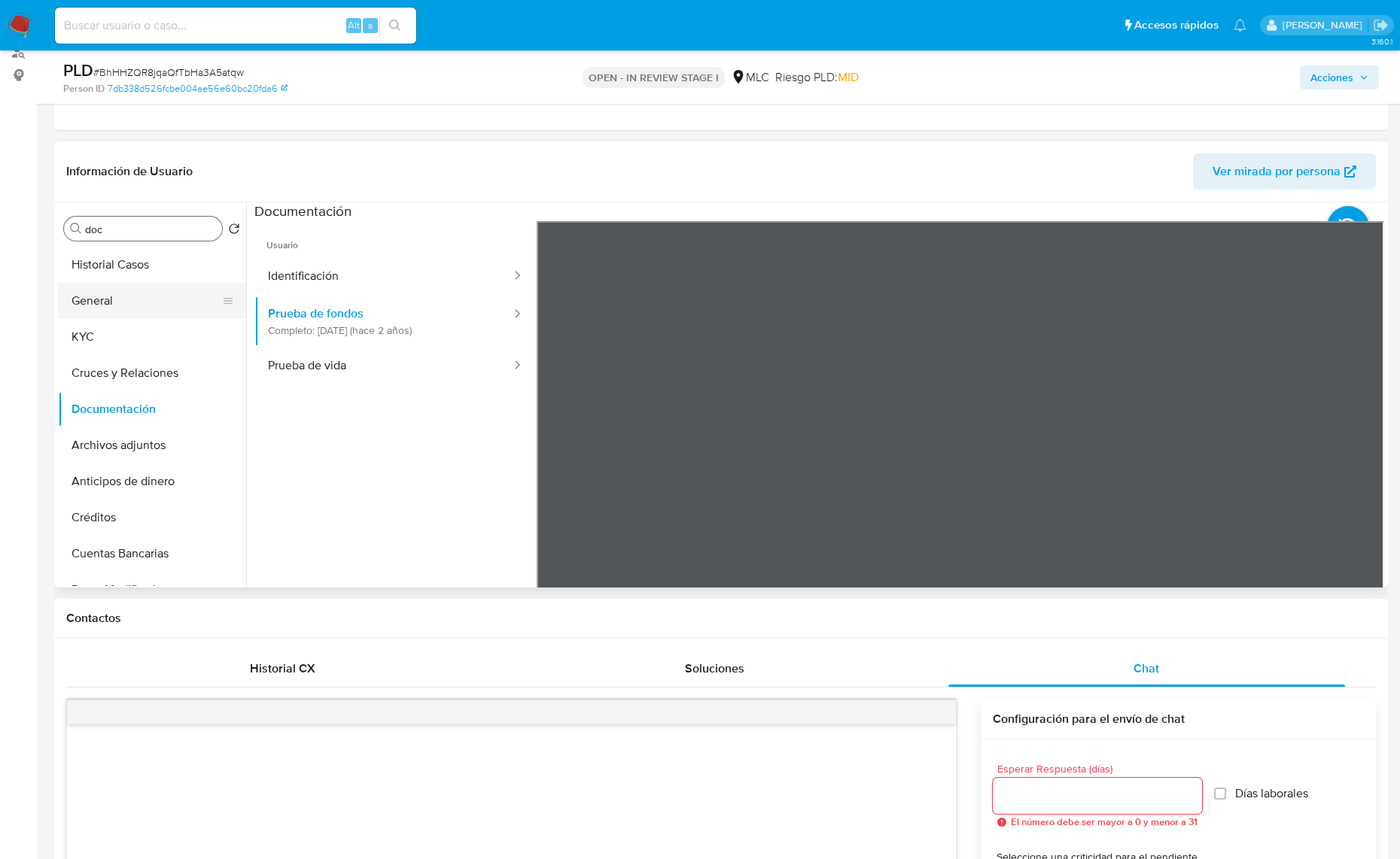
click at [119, 309] on button "General" at bounding box center [145, 301] width 176 height 36
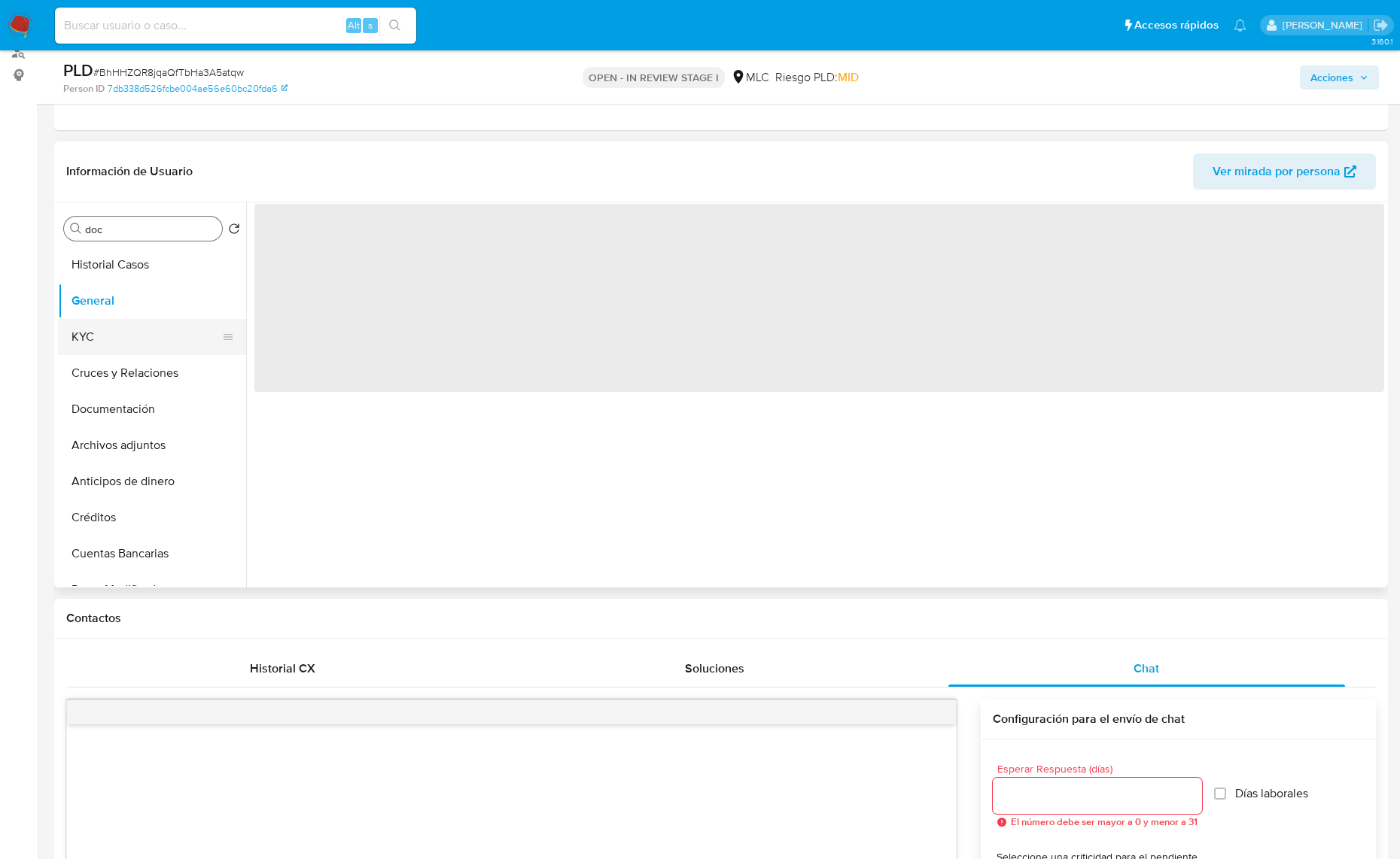
click at [118, 325] on button "KYC" at bounding box center [145, 337] width 176 height 36
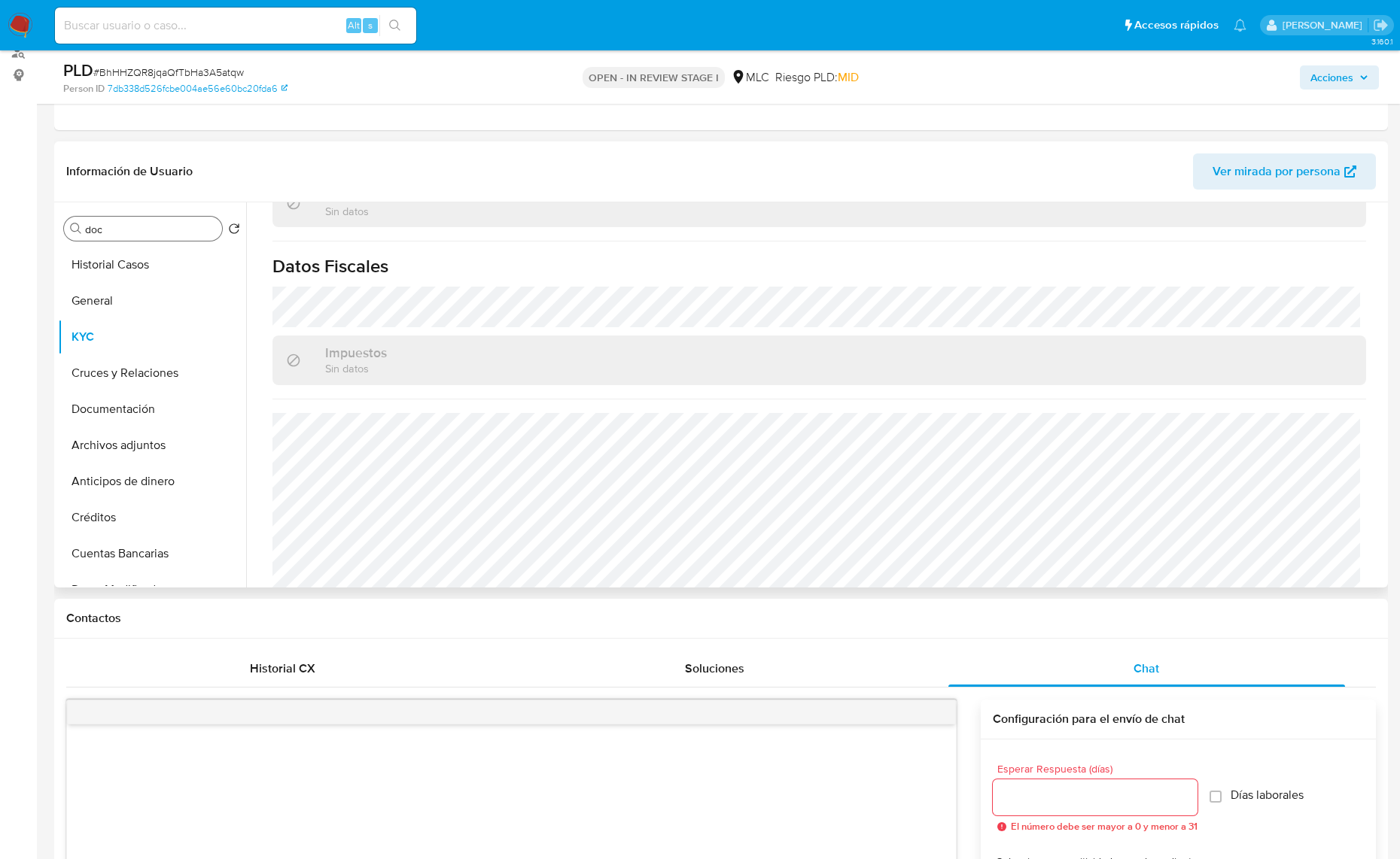
scroll to position [828, 0]
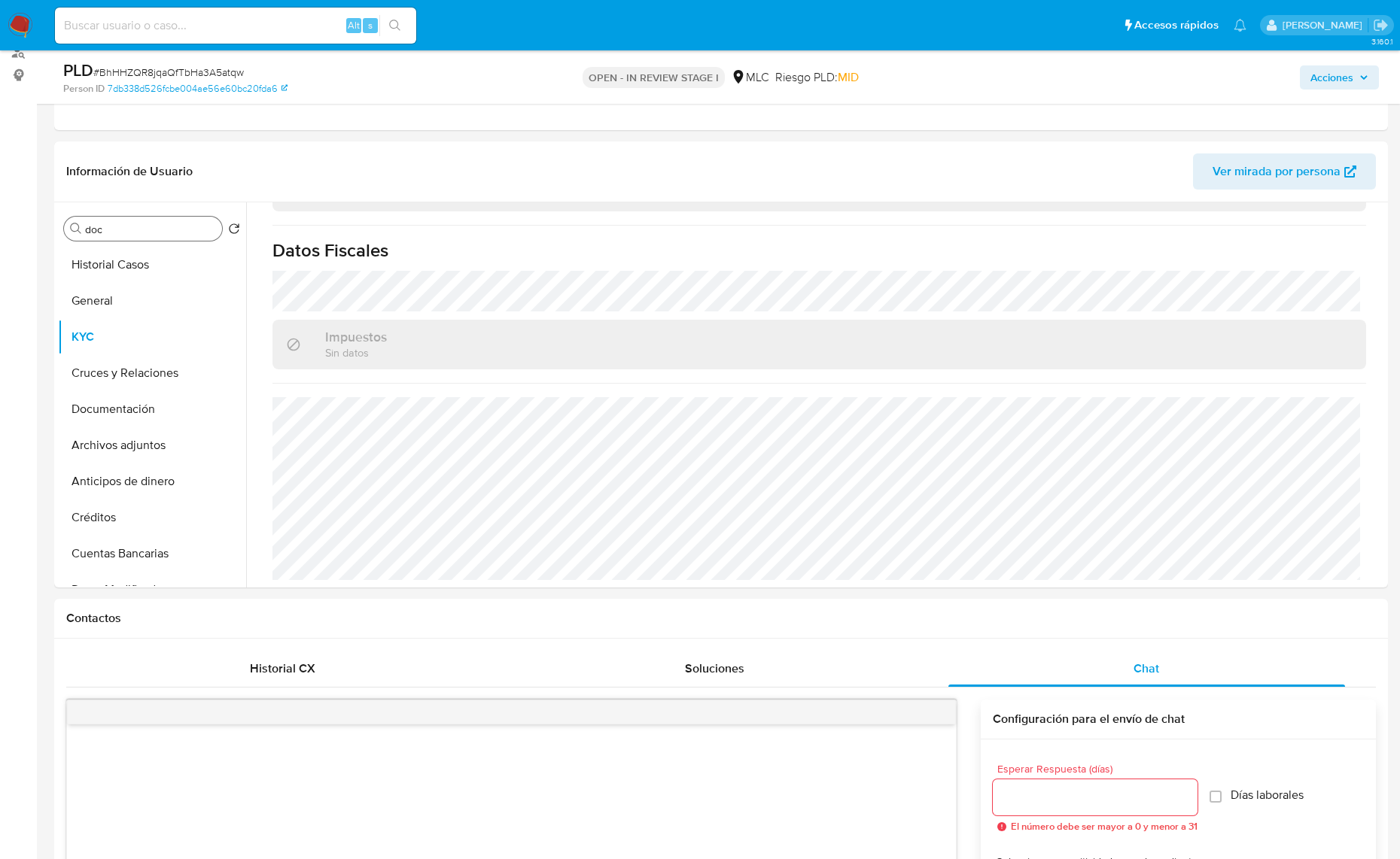
click at [160, 224] on input "doc" at bounding box center [150, 229] width 131 height 13
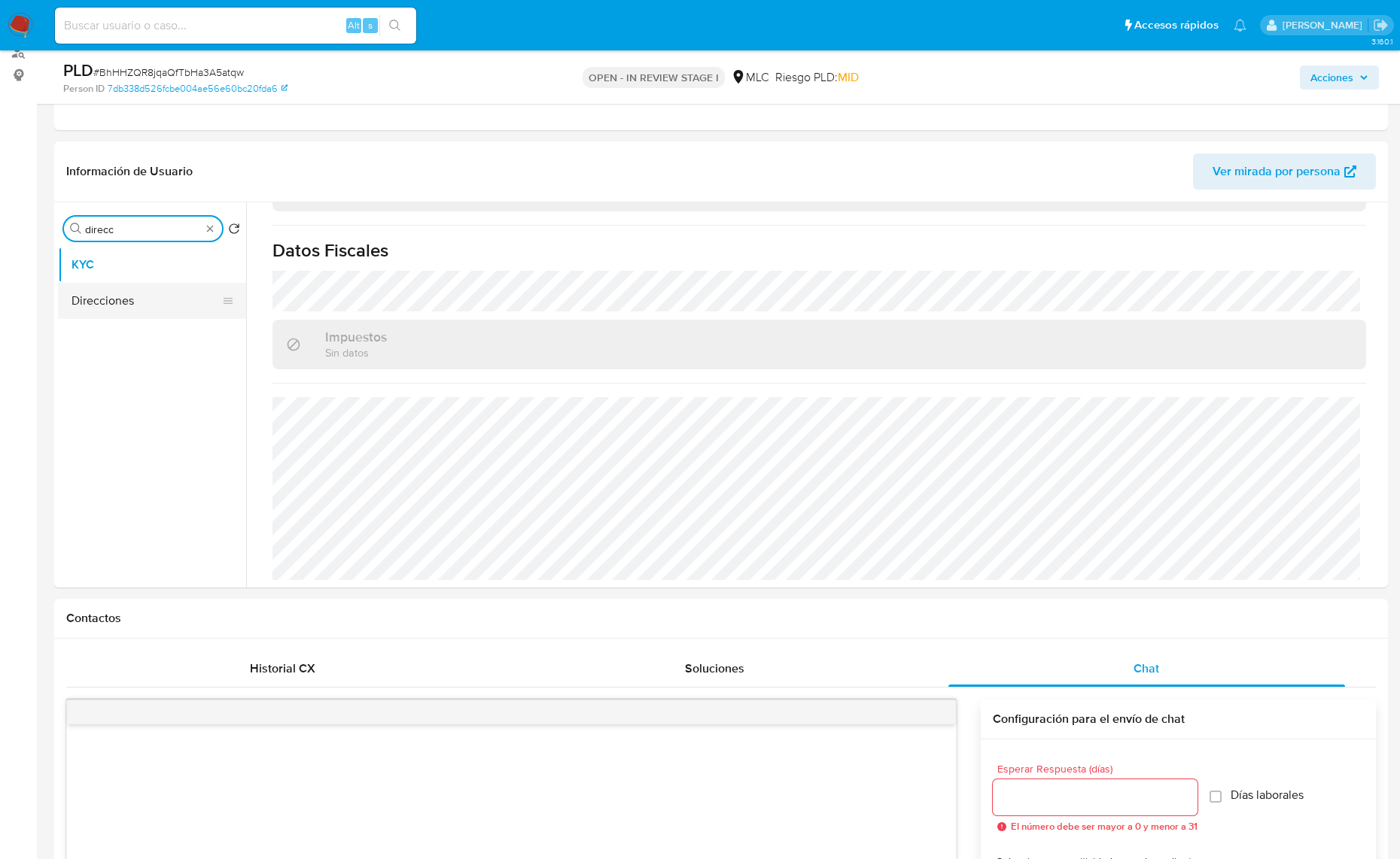
click at [154, 295] on button "Direcciones" at bounding box center [145, 301] width 176 height 36
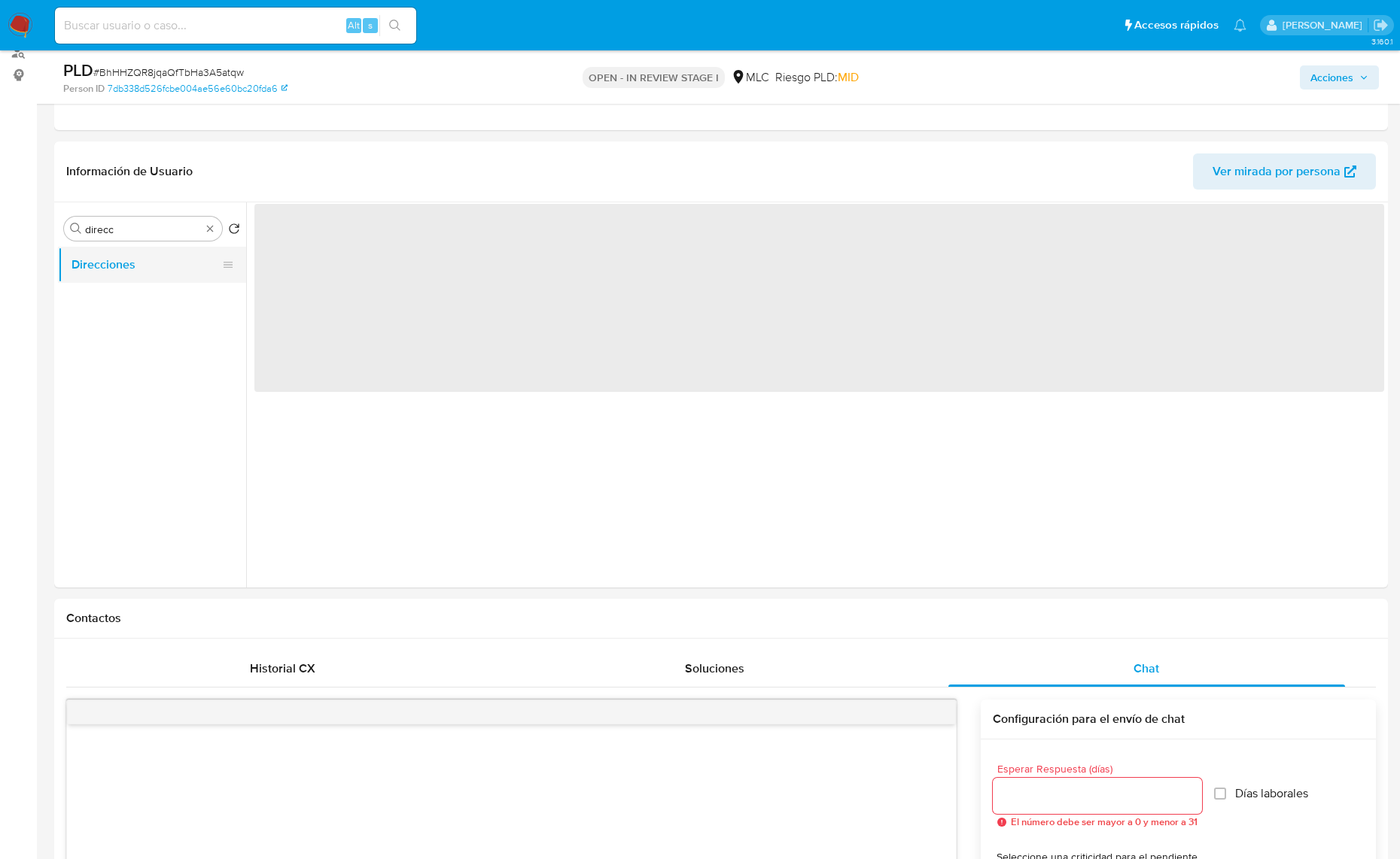
scroll to position [0, 0]
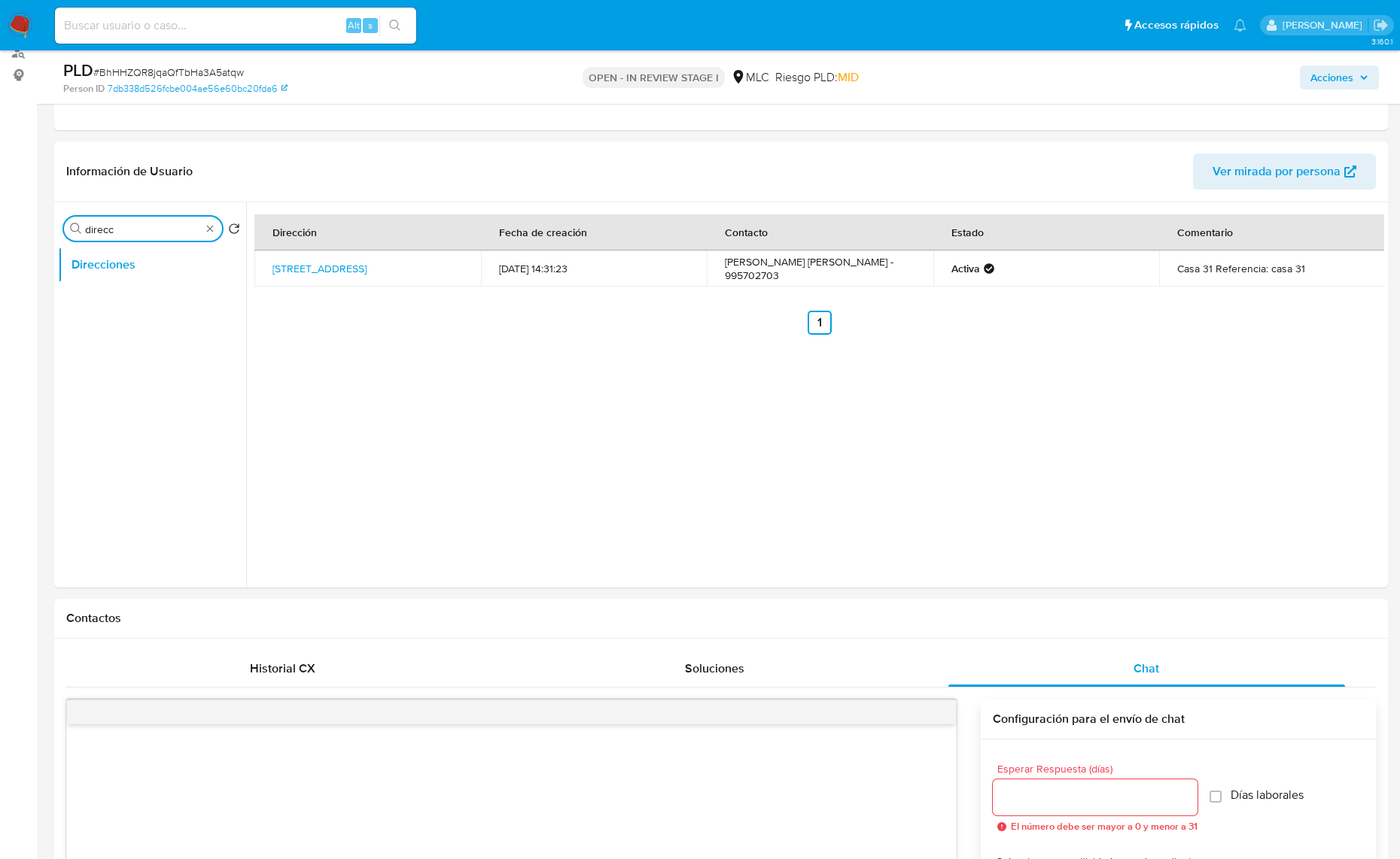
click at [105, 223] on input "direcc" at bounding box center [143, 229] width 116 height 13
type input "doc"
drag, startPoint x: 112, startPoint y: 252, endPoint x: 130, endPoint y: 252, distance: 18.0
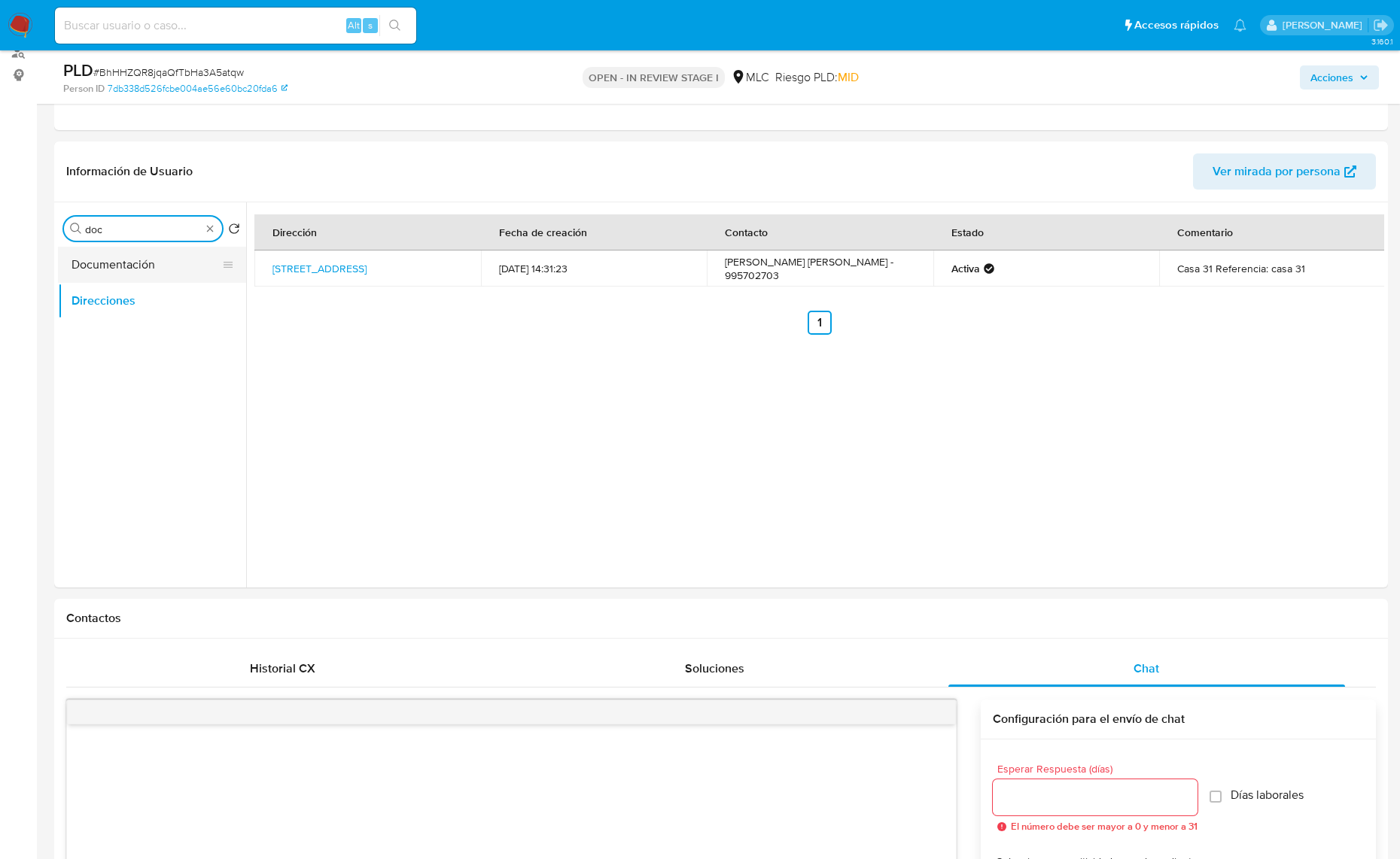
click at [113, 252] on button "Documentación" at bounding box center [145, 265] width 176 height 36
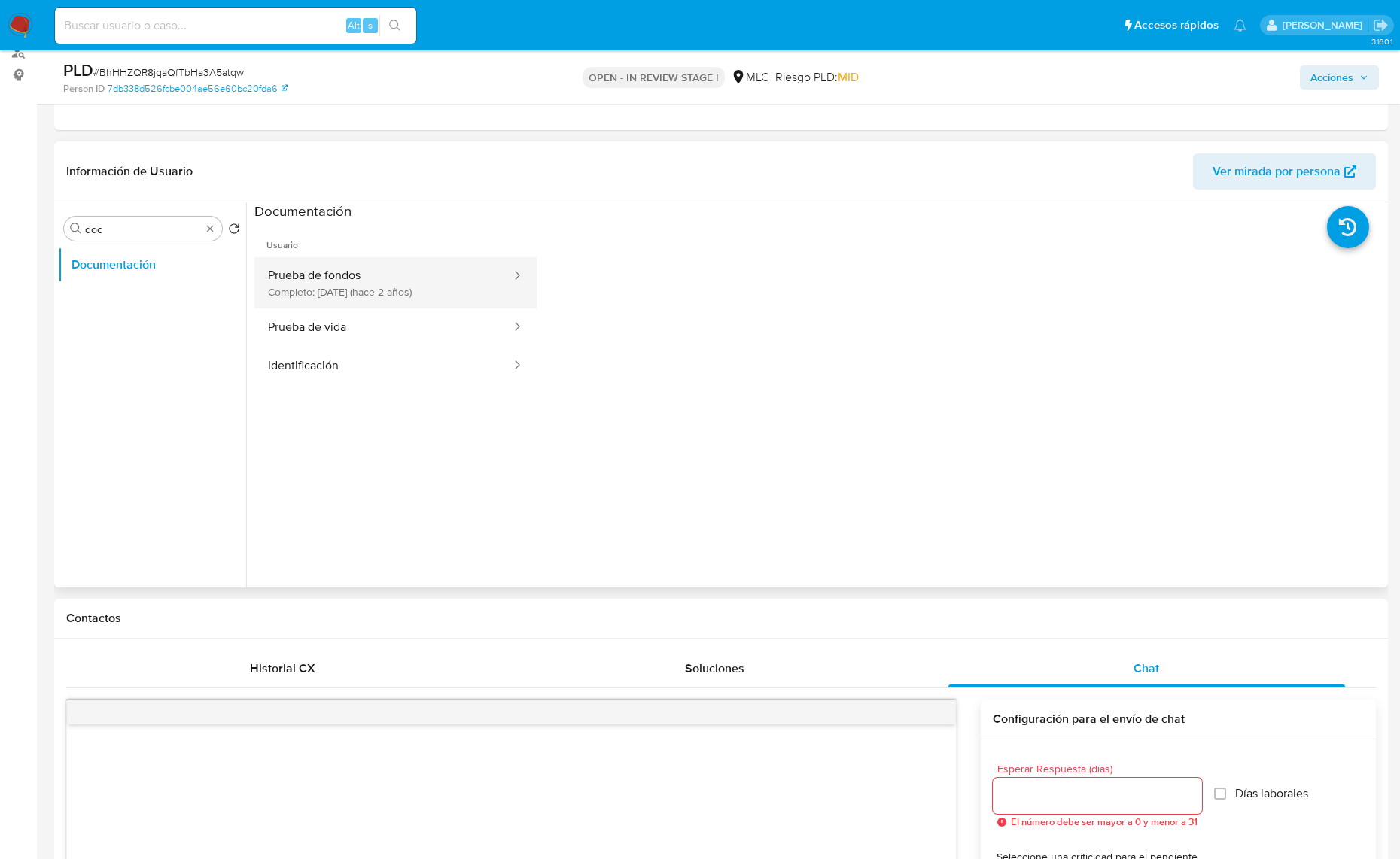
click at [369, 276] on button "Prueba de fondos Completo: [DATE] (hace 2 años)" at bounding box center [383, 282] width 258 height 51
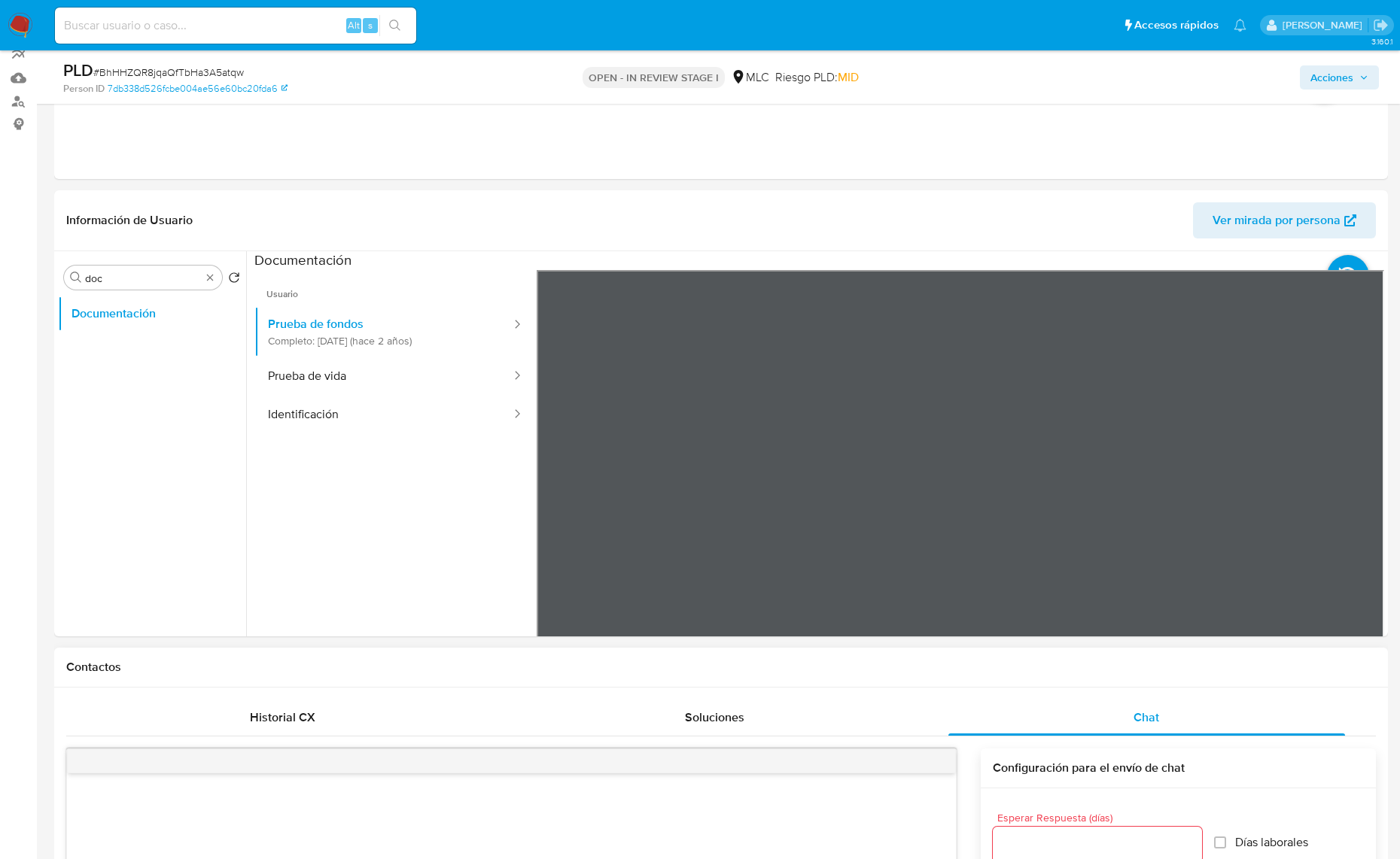
scroll to position [94, 0]
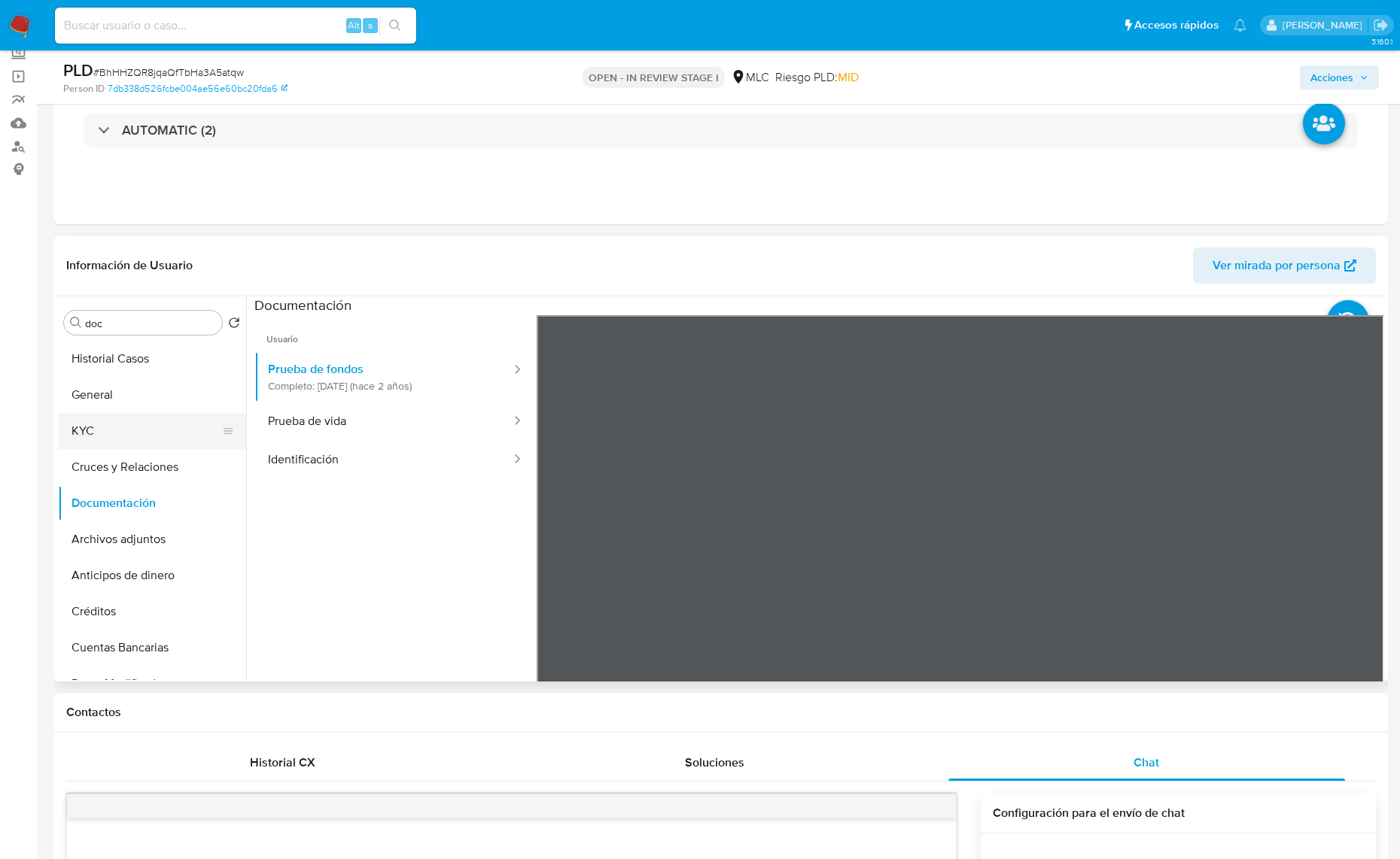
click at [124, 437] on button "KYC" at bounding box center [145, 431] width 176 height 36
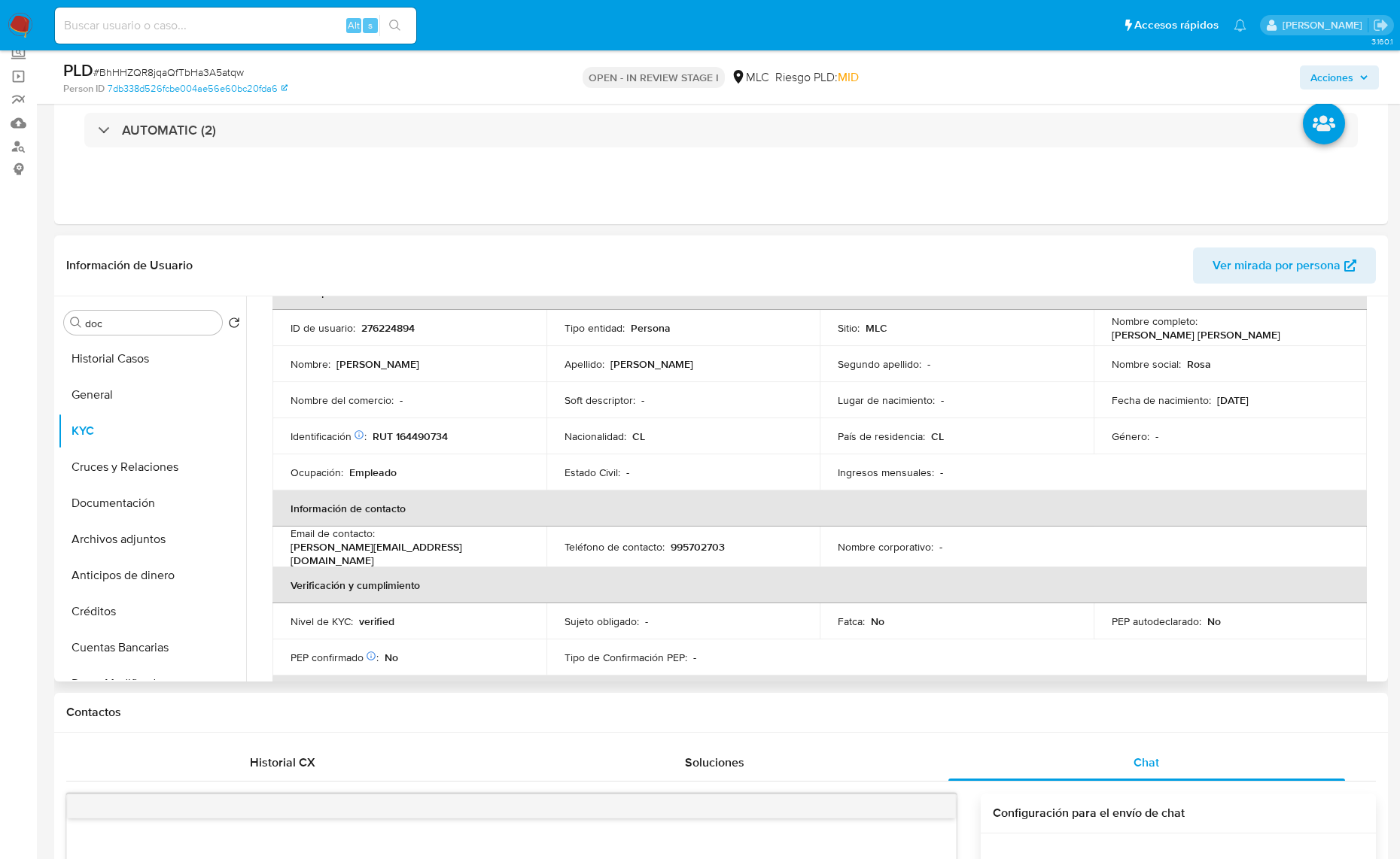
scroll to position [188, 0]
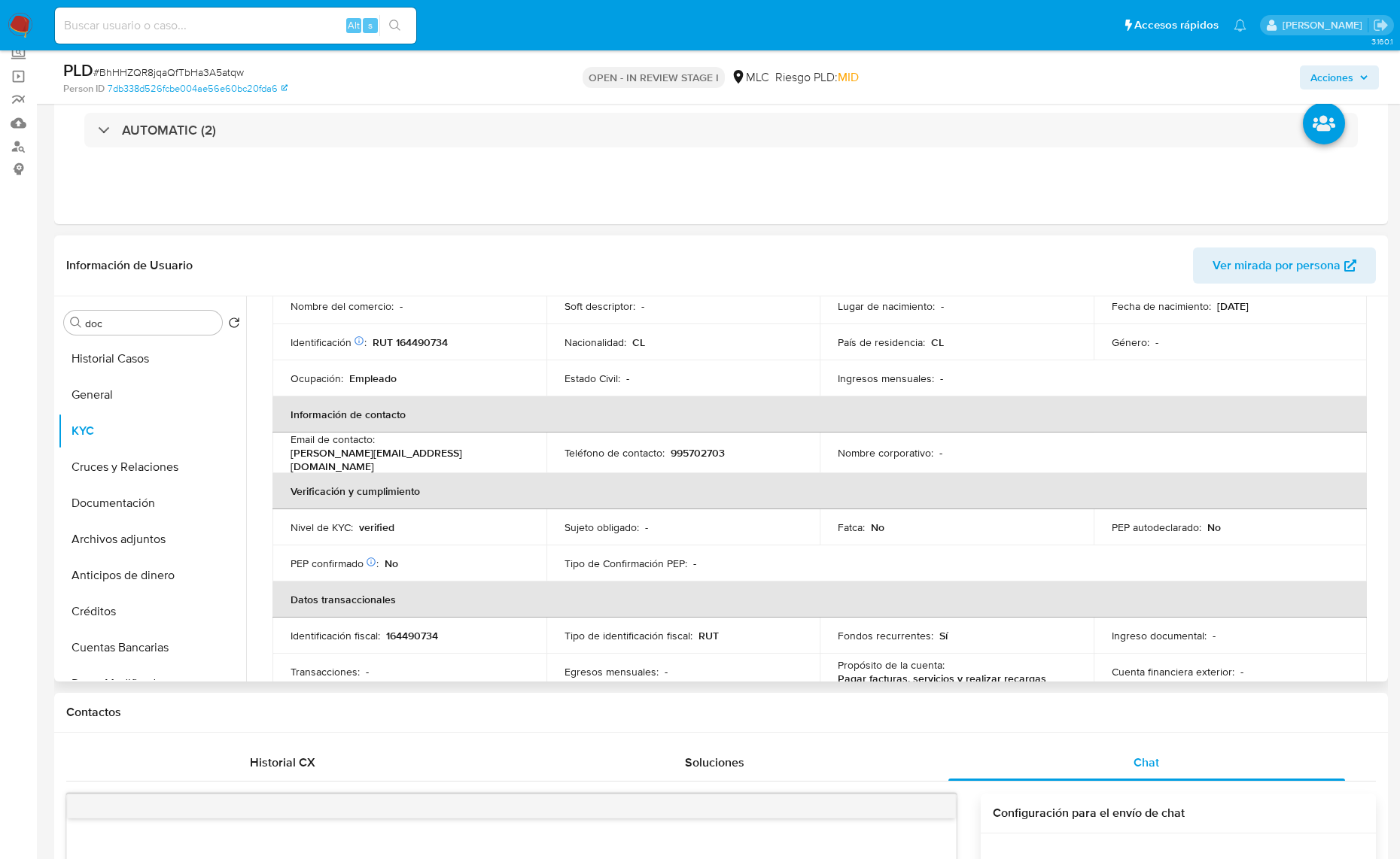
click at [463, 454] on p "[PERSON_NAME][EMAIL_ADDRESS][DOMAIN_NAME]" at bounding box center [407, 459] width 232 height 27
copy div "Email de contacto : [PERSON_NAME][EMAIL_ADDRESS][DOMAIN_NAME]"
click at [425, 533] on td "Nivel de KYC : verified" at bounding box center [409, 527] width 274 height 36
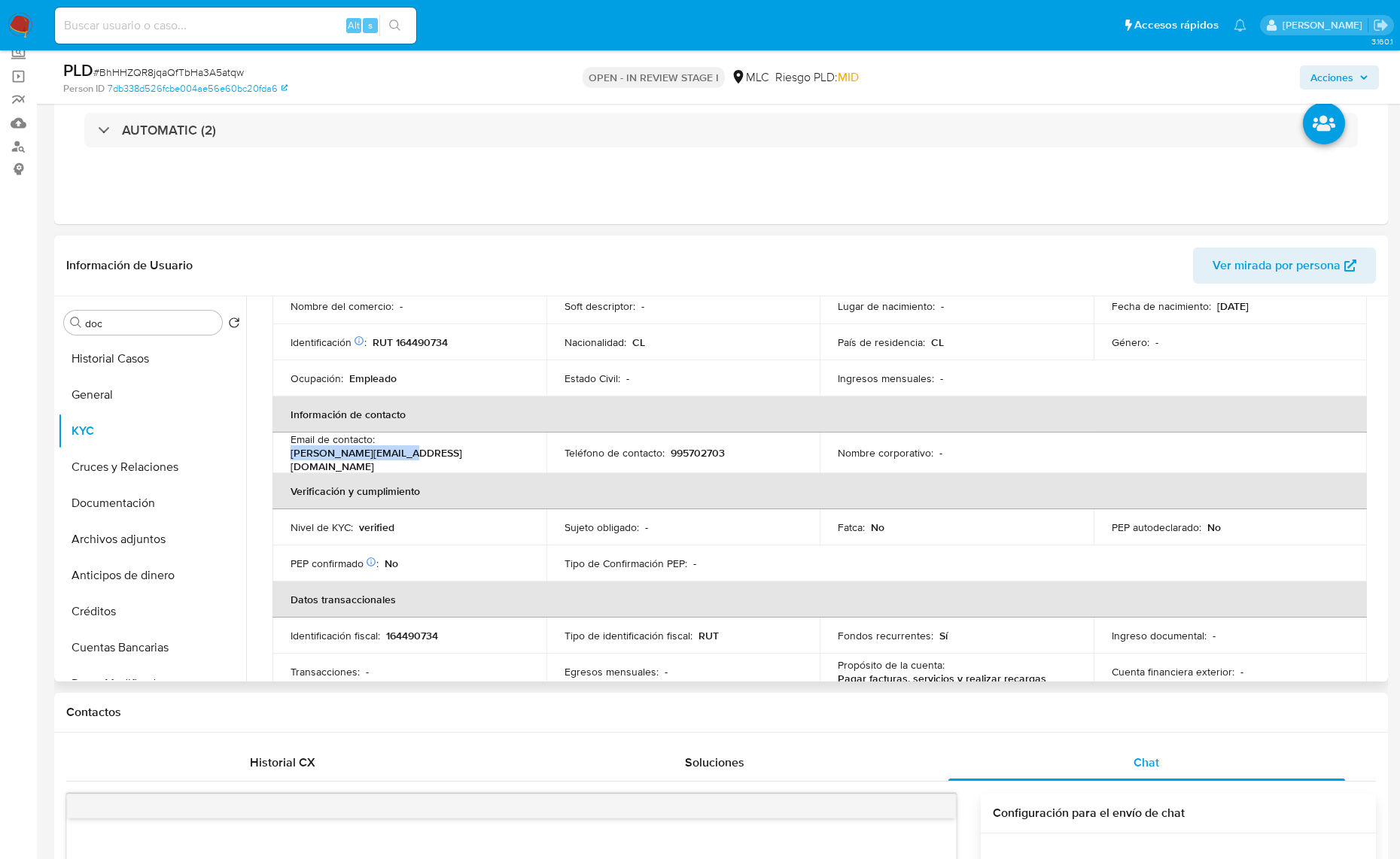
copy p "[PERSON_NAME][EMAIL_ADDRESS][DOMAIN_NAME]"
drag, startPoint x: 511, startPoint y: 449, endPoint x: 381, endPoint y: 455, distance: 130.1
click at [381, 455] on div "Email de contacto : [PERSON_NAME][EMAIL_ADDRESS][DOMAIN_NAME]" at bounding box center [410, 453] width 237 height 41
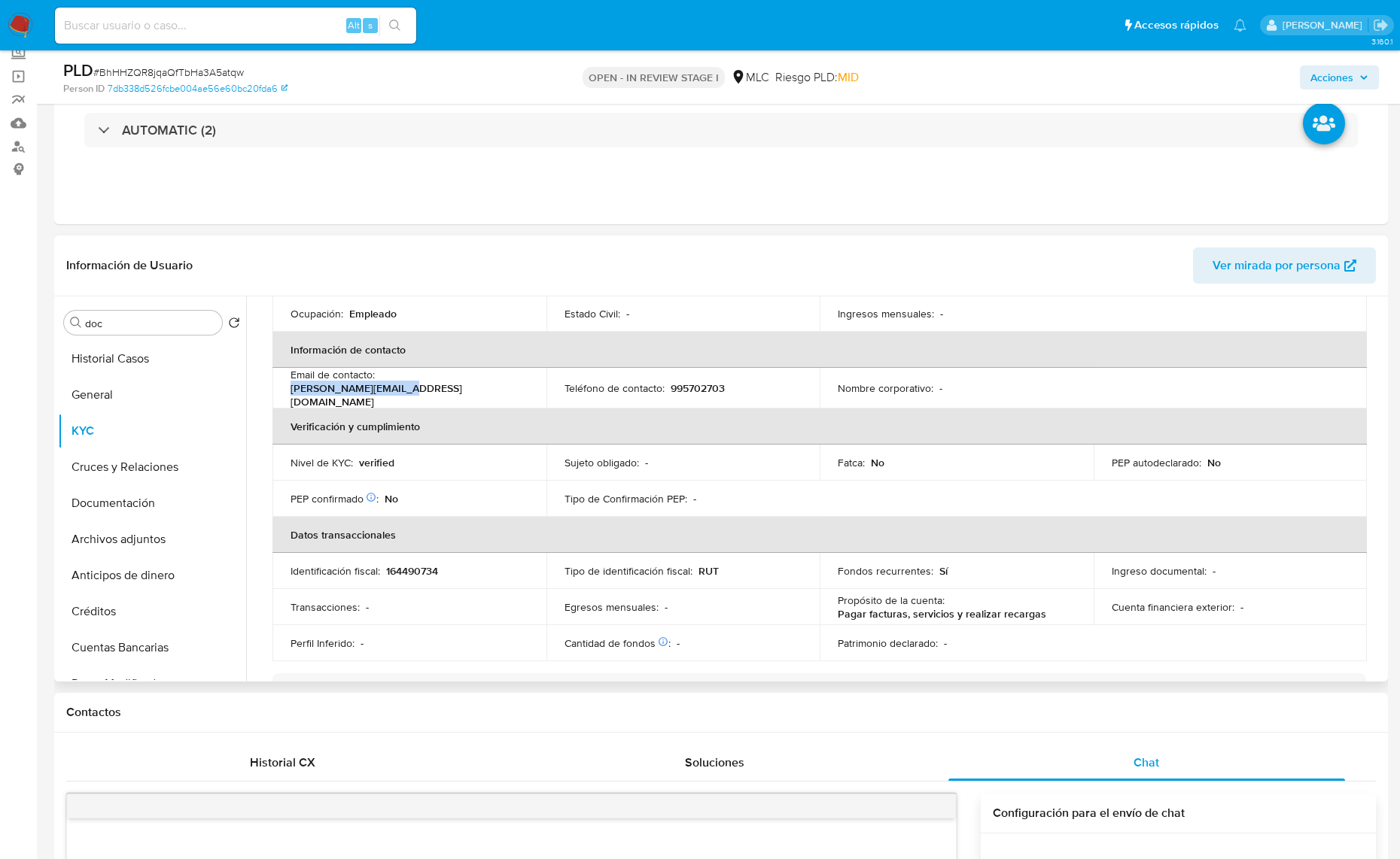
scroll to position [376, 0]
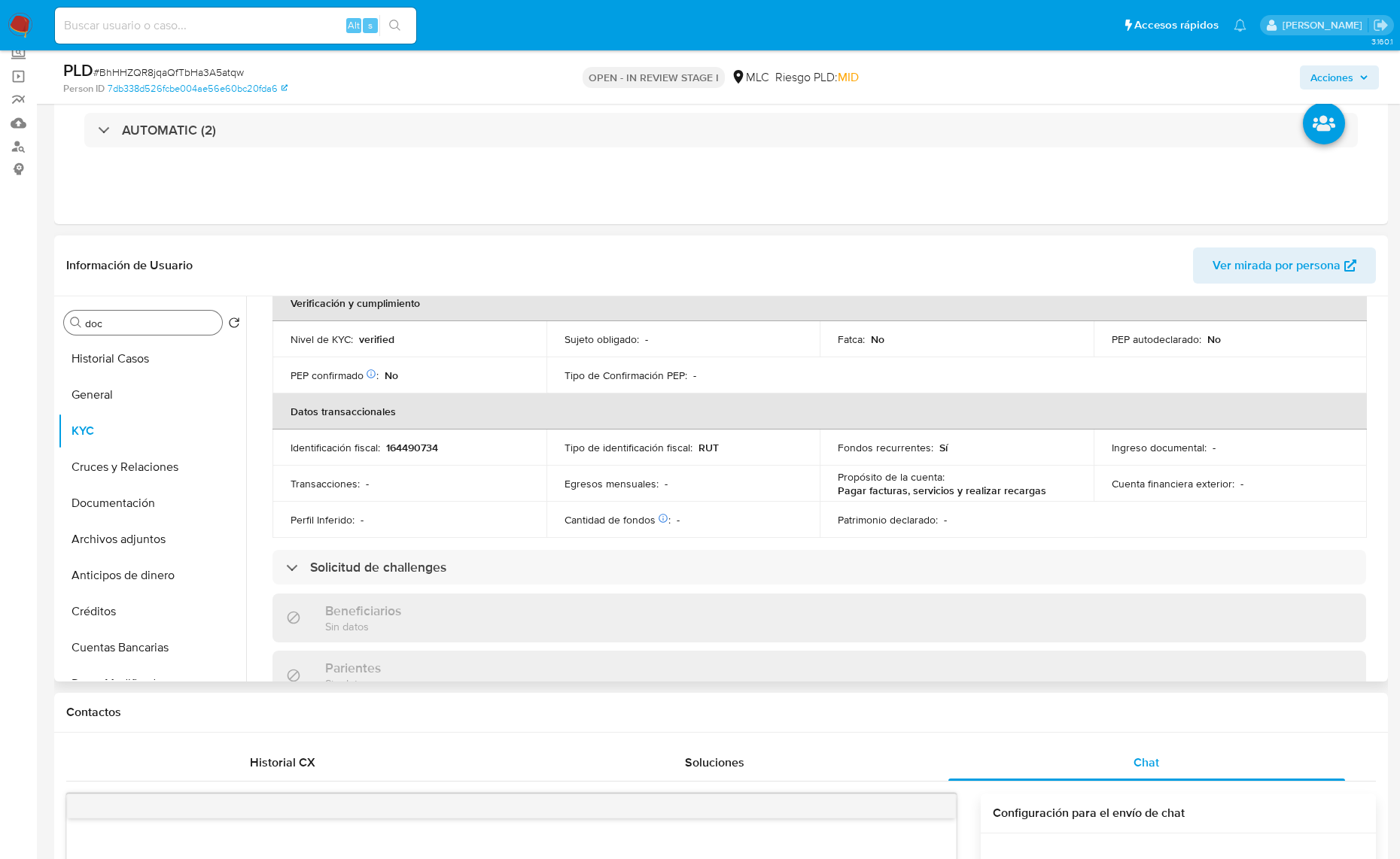
click at [118, 318] on input "doc" at bounding box center [150, 323] width 131 height 13
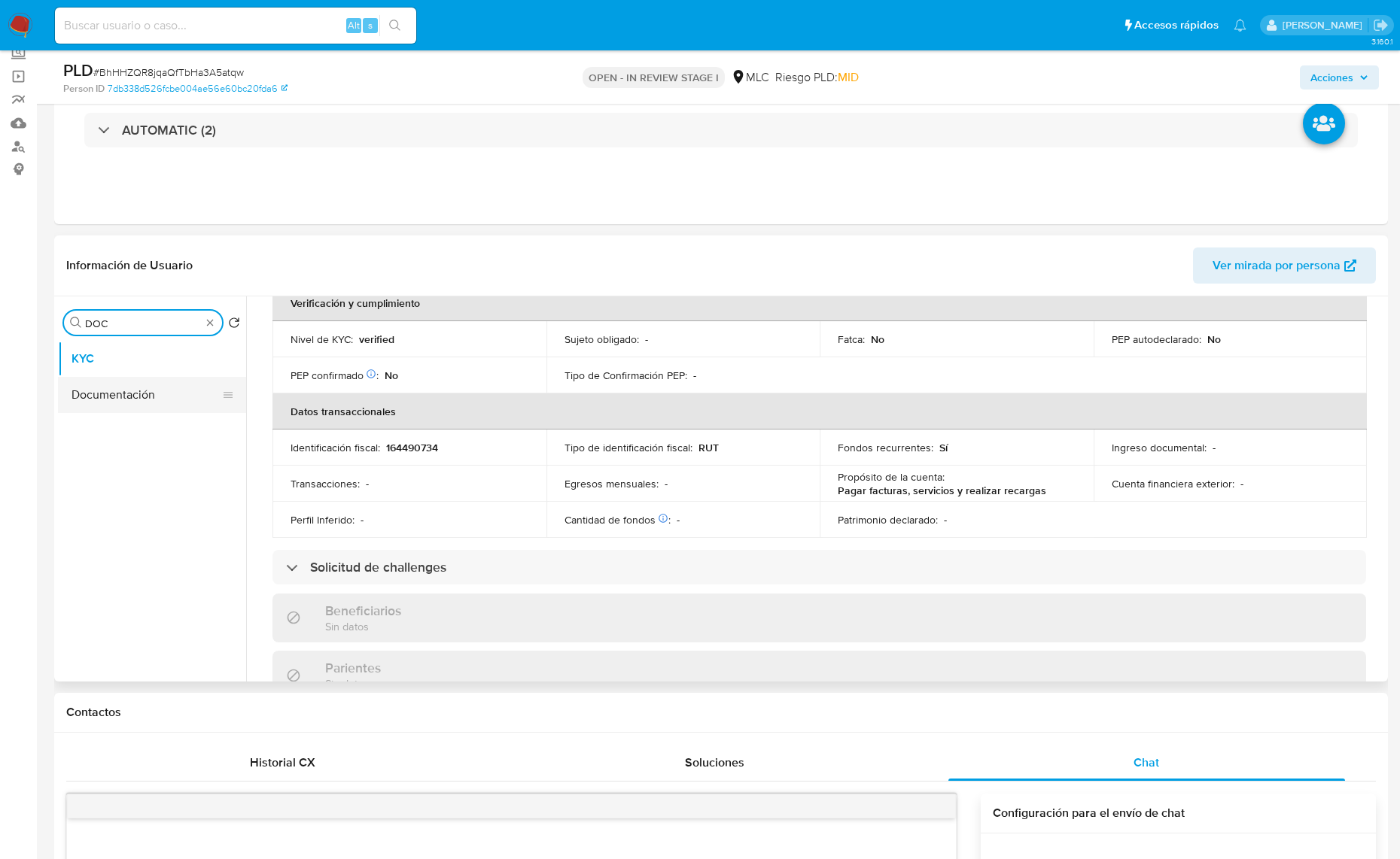
type input "DOC"
click at [132, 388] on button "Documentación" at bounding box center [145, 394] width 176 height 36
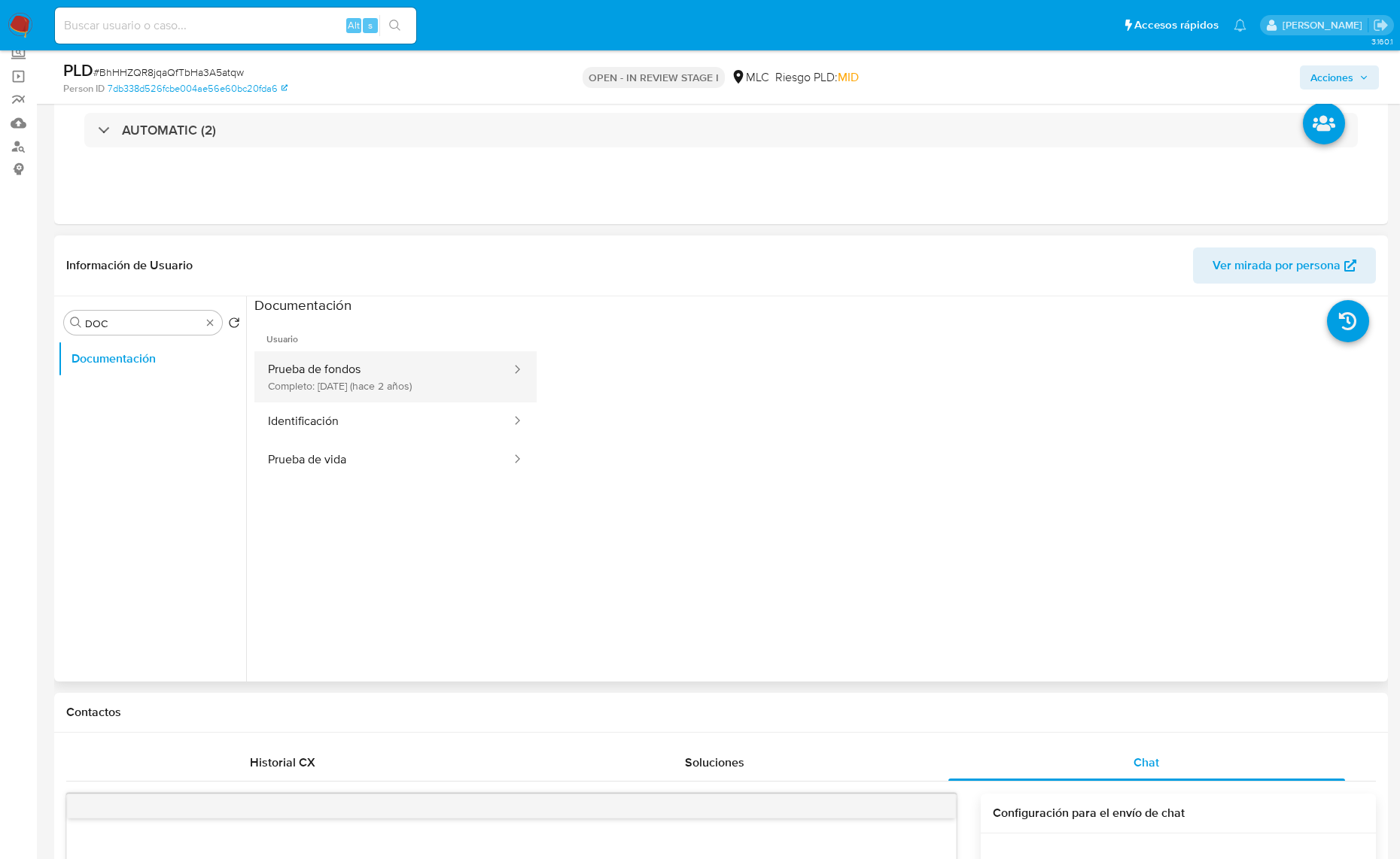
click at [344, 385] on button "Prueba de fondos Completo: [DATE] (hace 2 años)" at bounding box center [383, 376] width 258 height 51
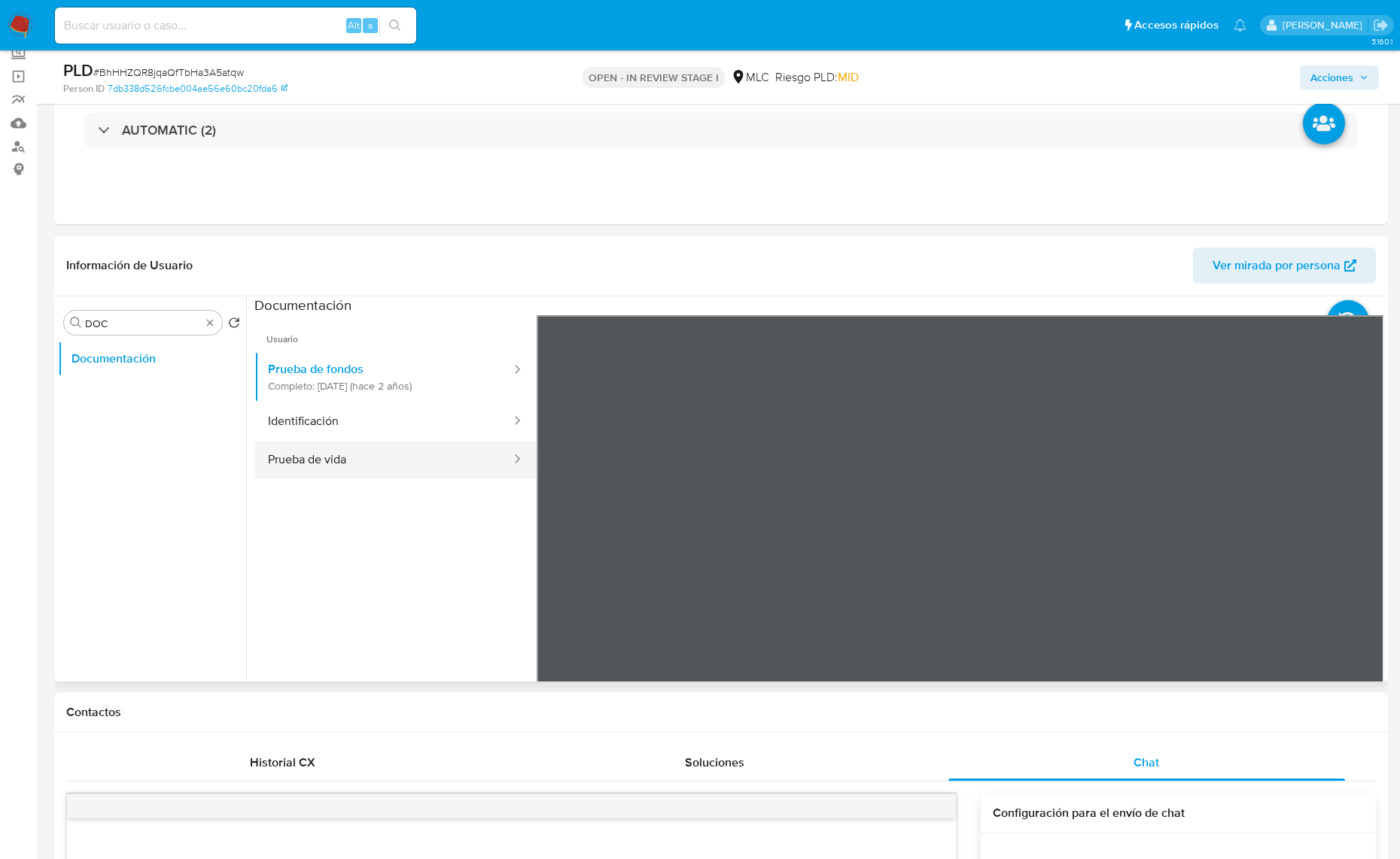
click at [328, 456] on button "Prueba de vida" at bounding box center [383, 459] width 258 height 38
click at [380, 439] on button "Identificación" at bounding box center [383, 421] width 258 height 38
drag, startPoint x: 222, startPoint y: 324, endPoint x: 212, endPoint y: 325, distance: 10.0
click at [220, 324] on div "Buscar DOC" at bounding box center [143, 322] width 158 height 24
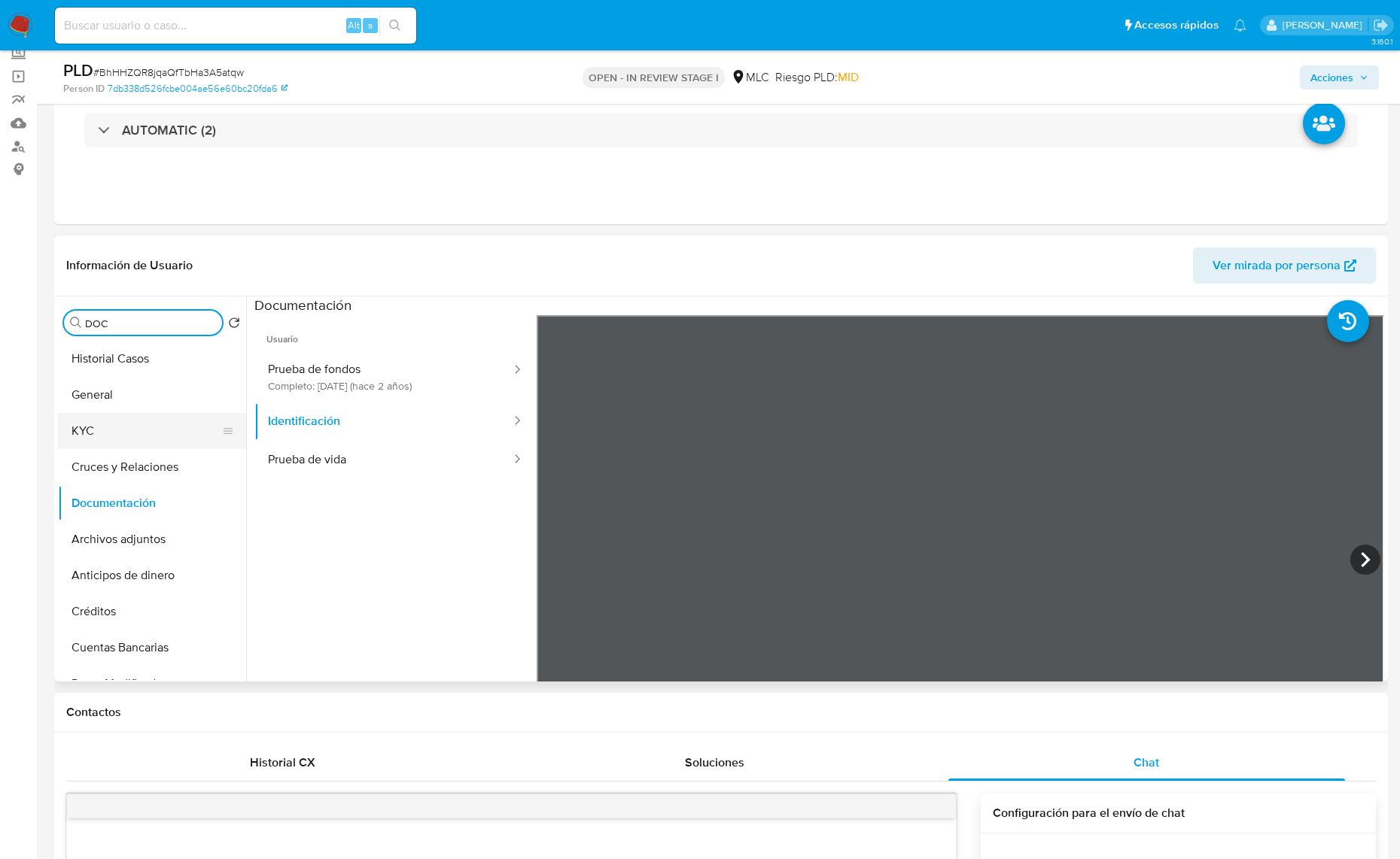
click at [90, 415] on button "KYC" at bounding box center [145, 431] width 176 height 36
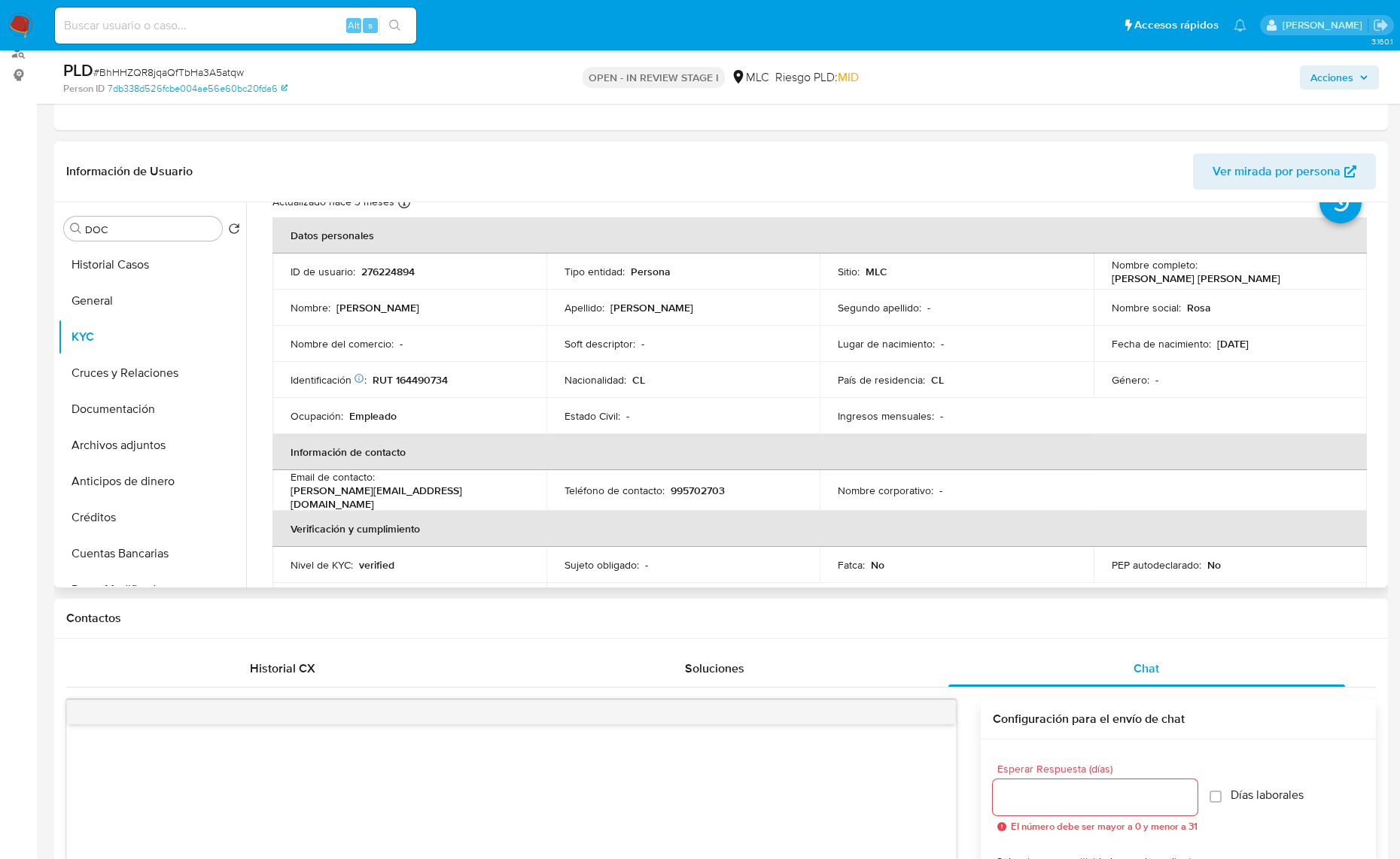
scroll to position [65, 0]
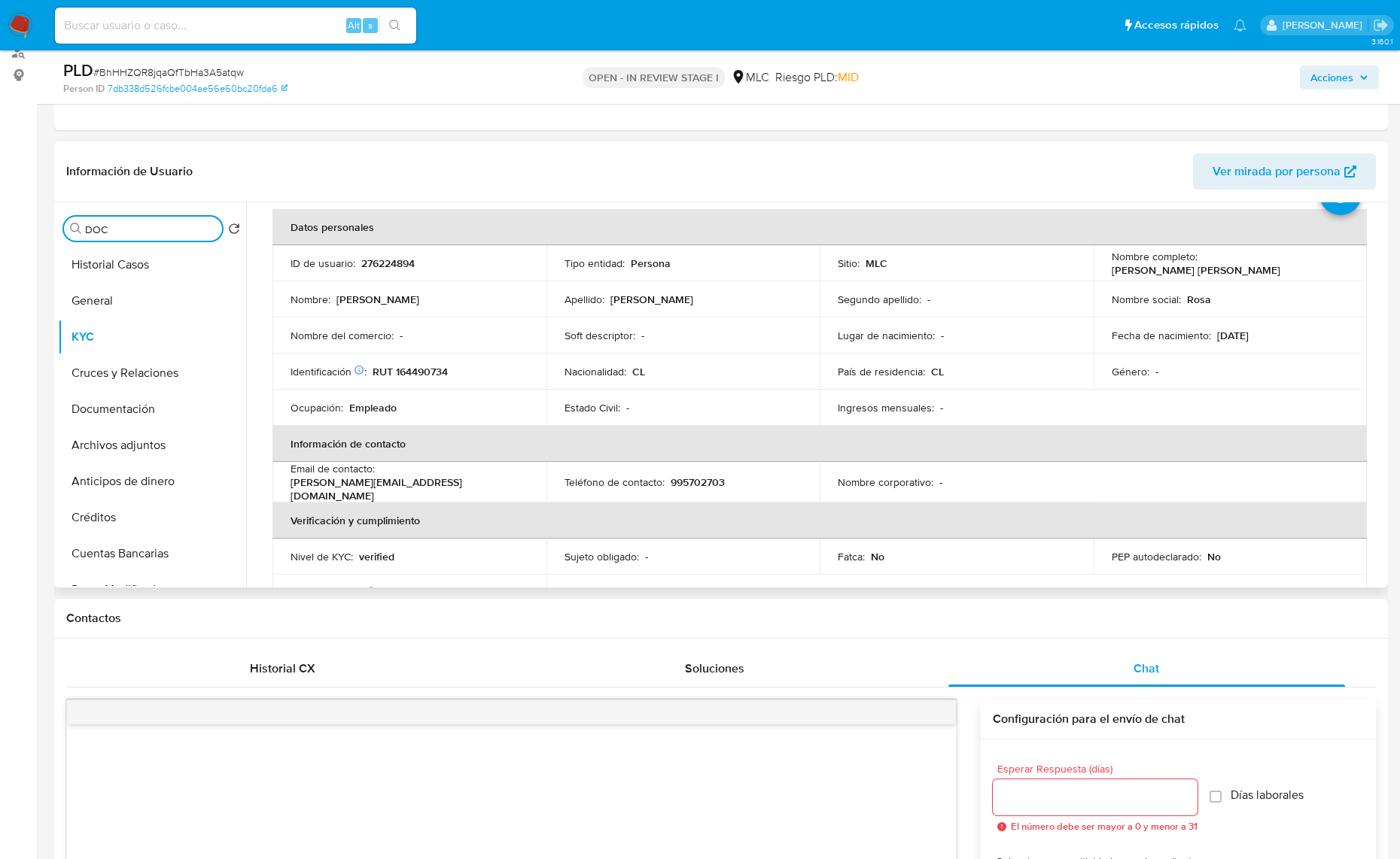
click at [122, 232] on input "DOC" at bounding box center [150, 229] width 131 height 13
type input "dic"
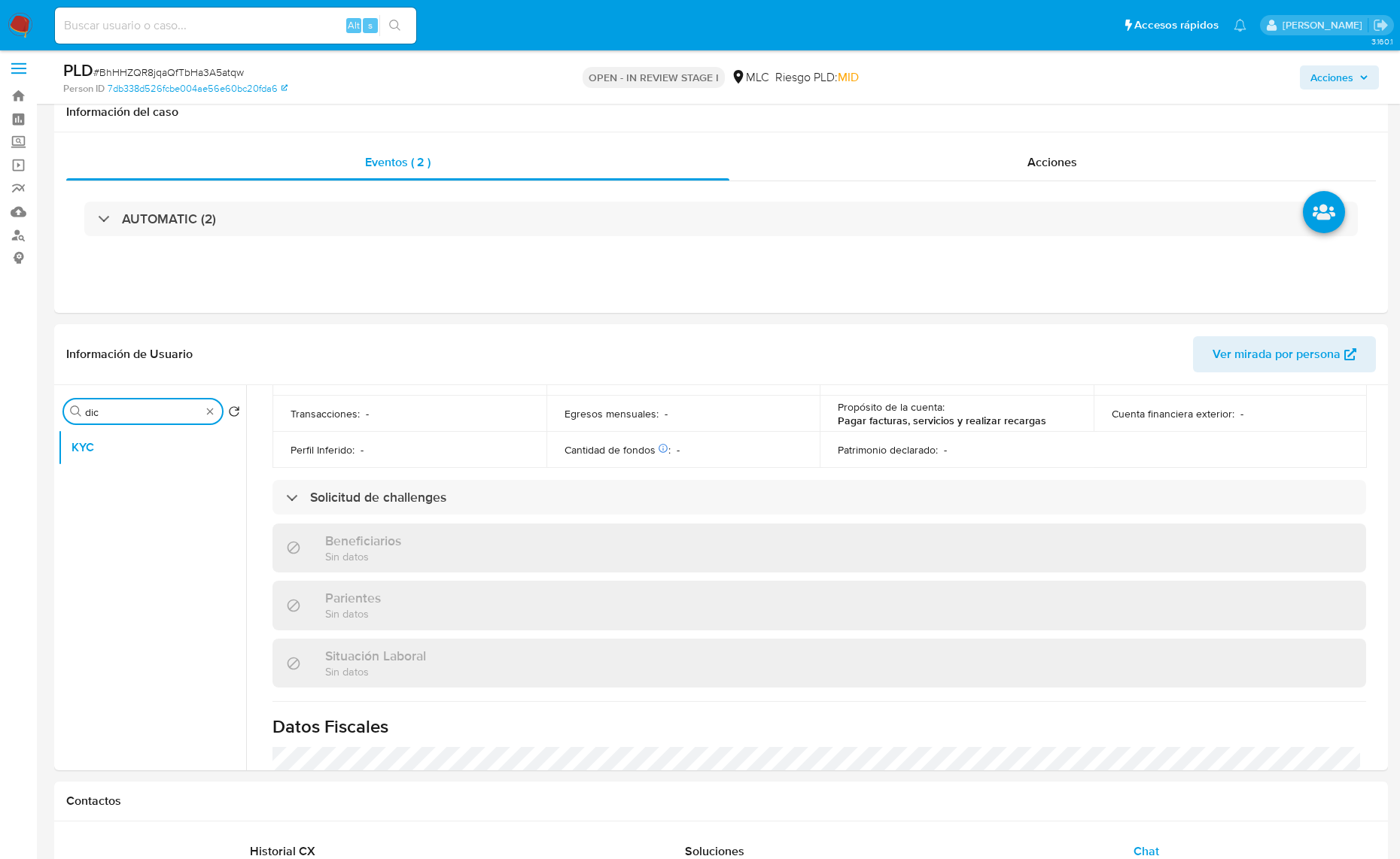
scroll to position [0, 0]
